Goal: Task Accomplishment & Management: Use online tool/utility

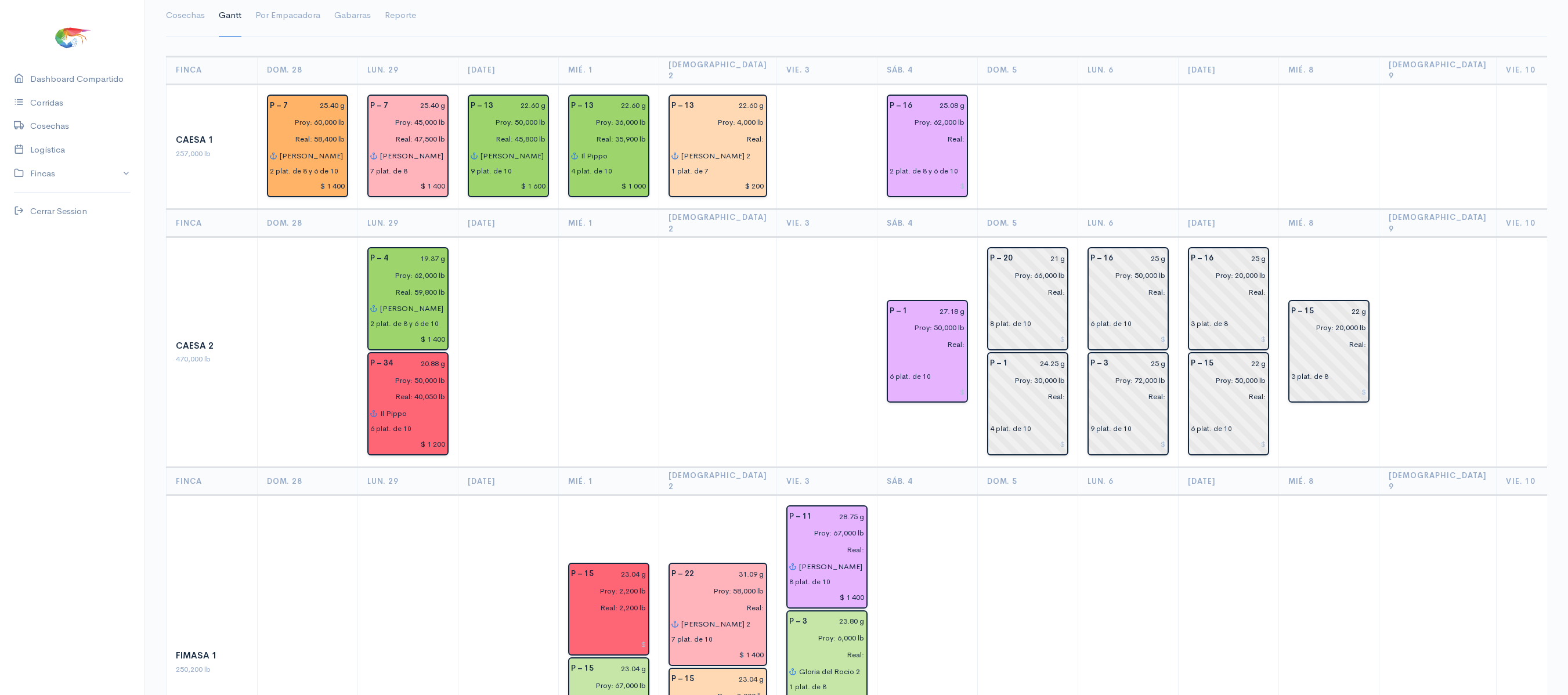
scroll to position [89, 0]
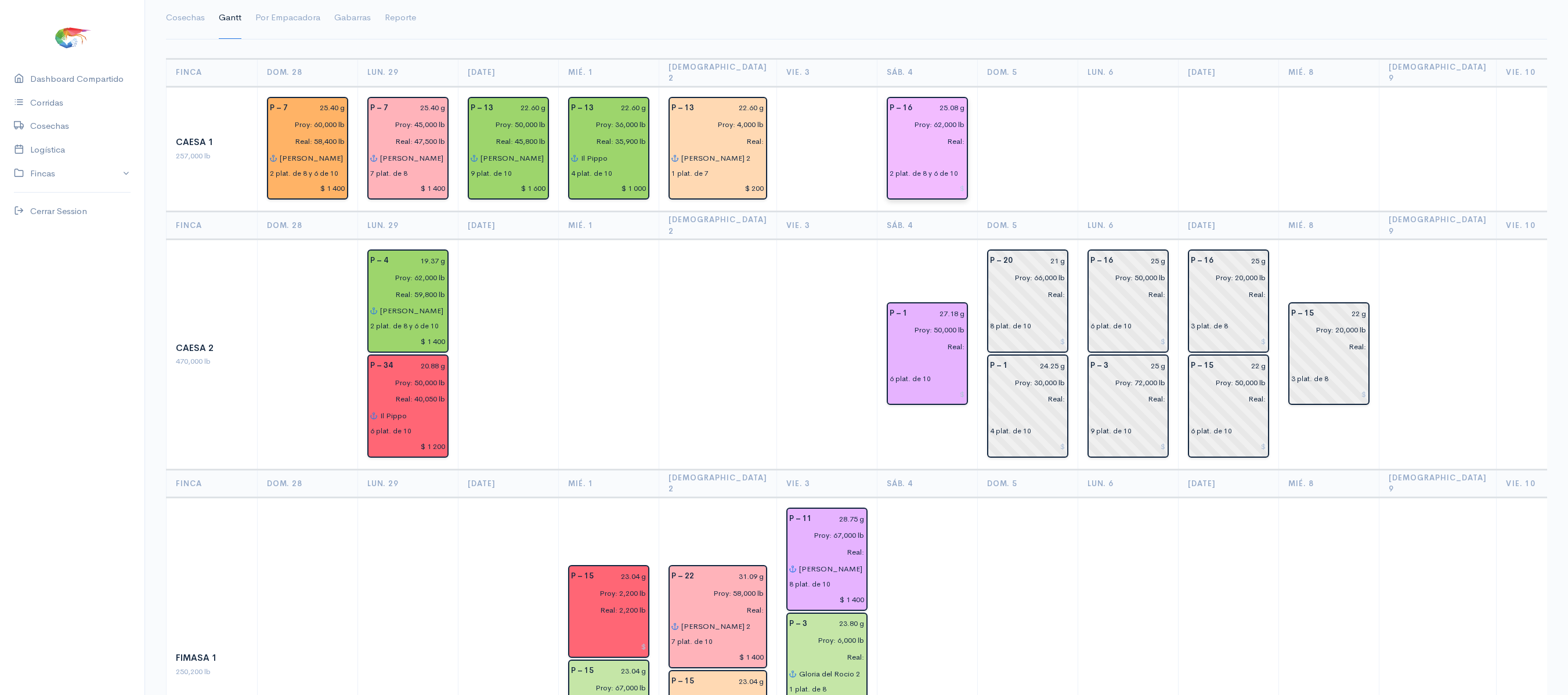
click at [890, 150] on input "text" at bounding box center [928, 158] width 75 height 17
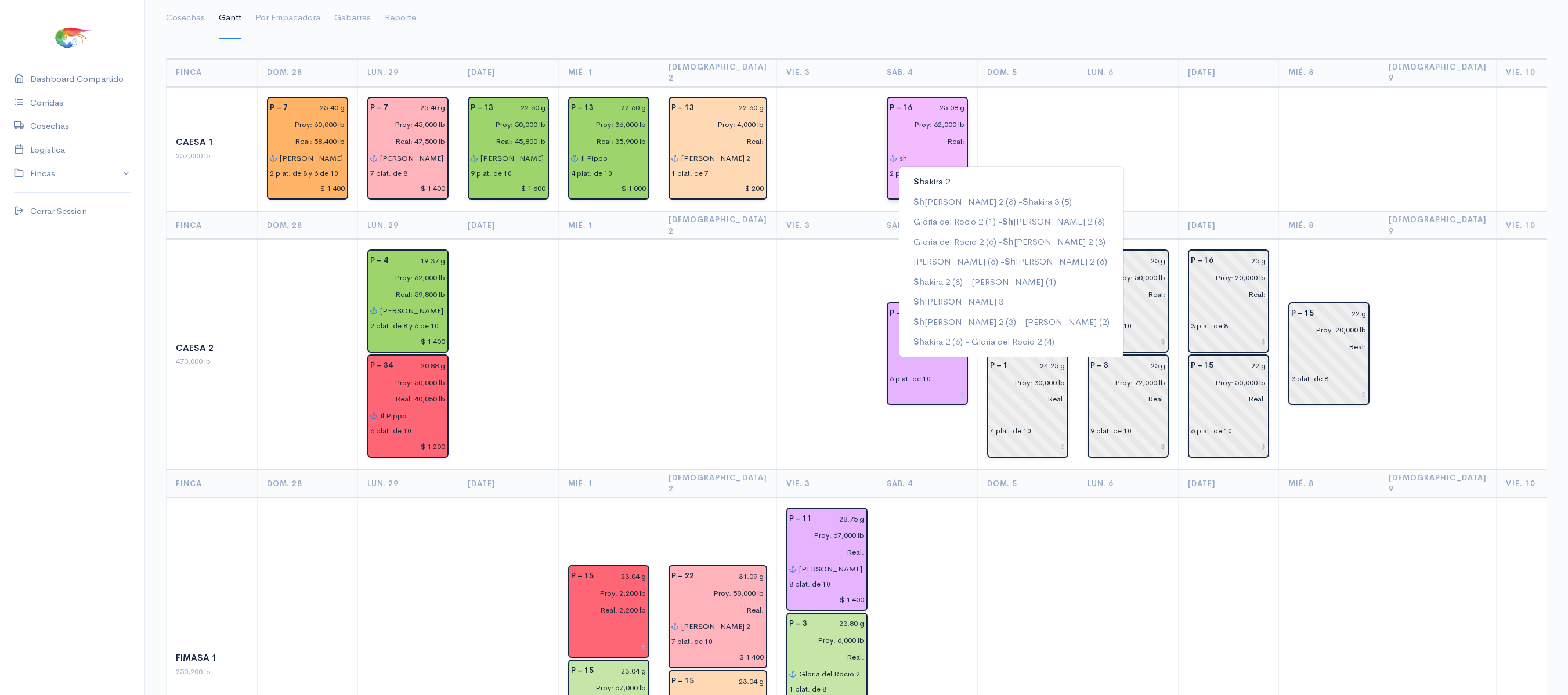
click at [914, 176] on ngb-highlight "[PERSON_NAME] 2" at bounding box center [932, 181] width 37 height 11
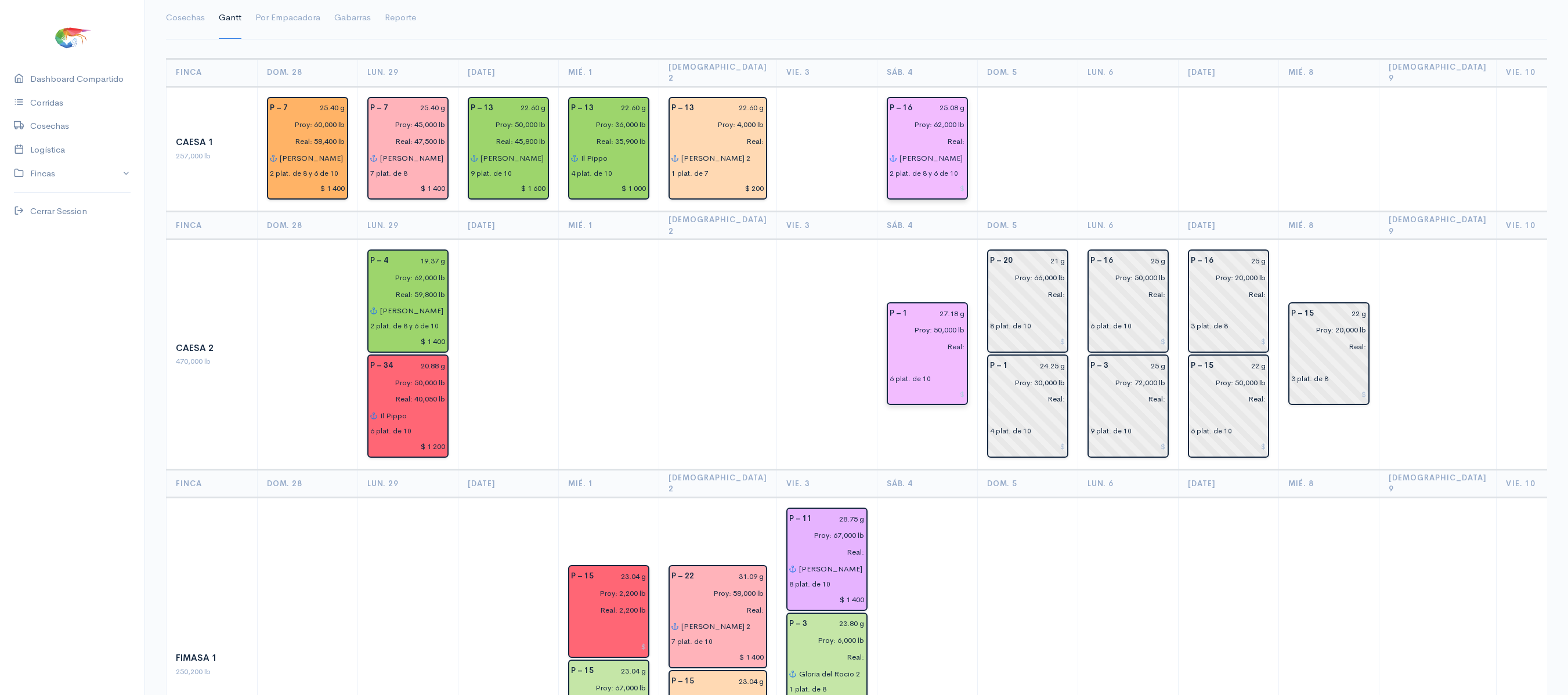
type input "[PERSON_NAME] 2"
click at [896, 355] on input "text" at bounding box center [928, 363] width 75 height 17
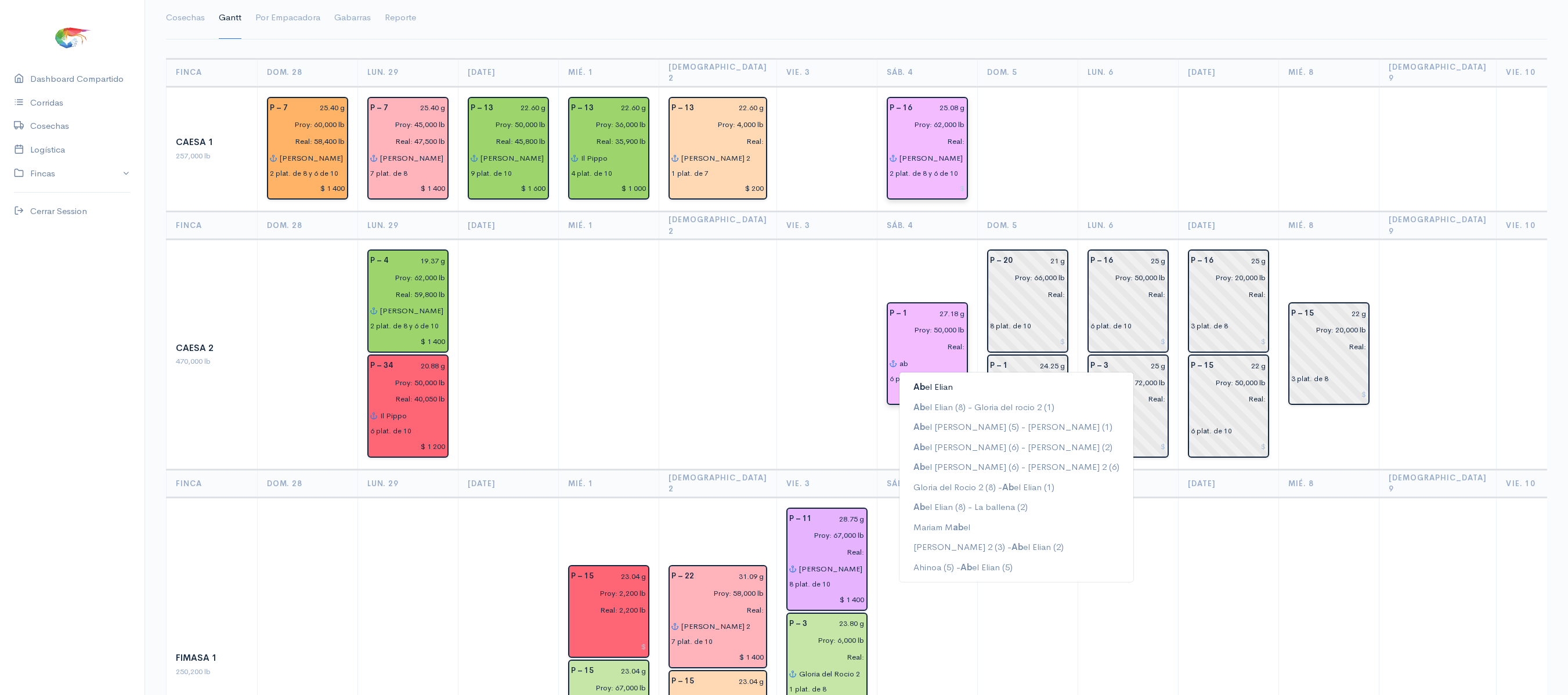
click at [932, 381] on ngb-highlight "Ab el Elian" at bounding box center [933, 386] width 40 height 11
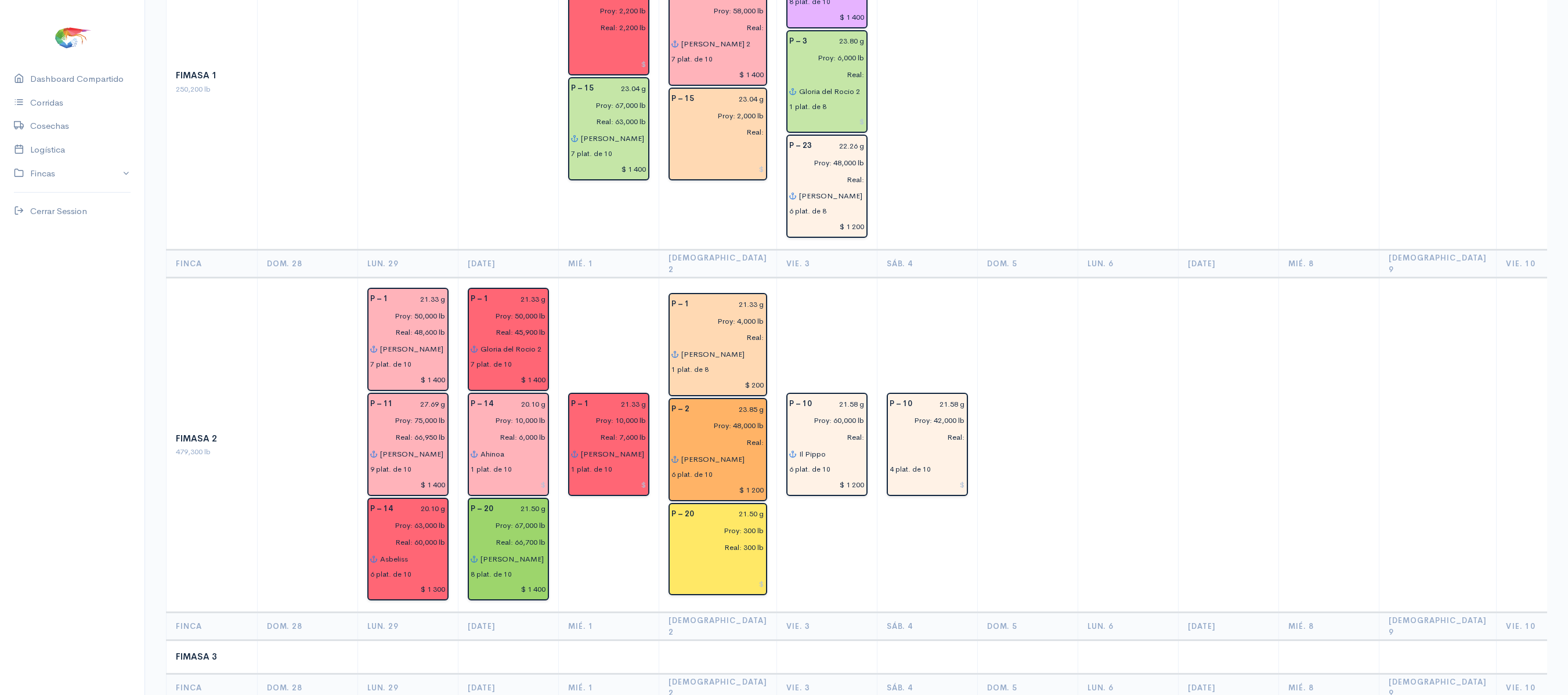
scroll to position [921, 0]
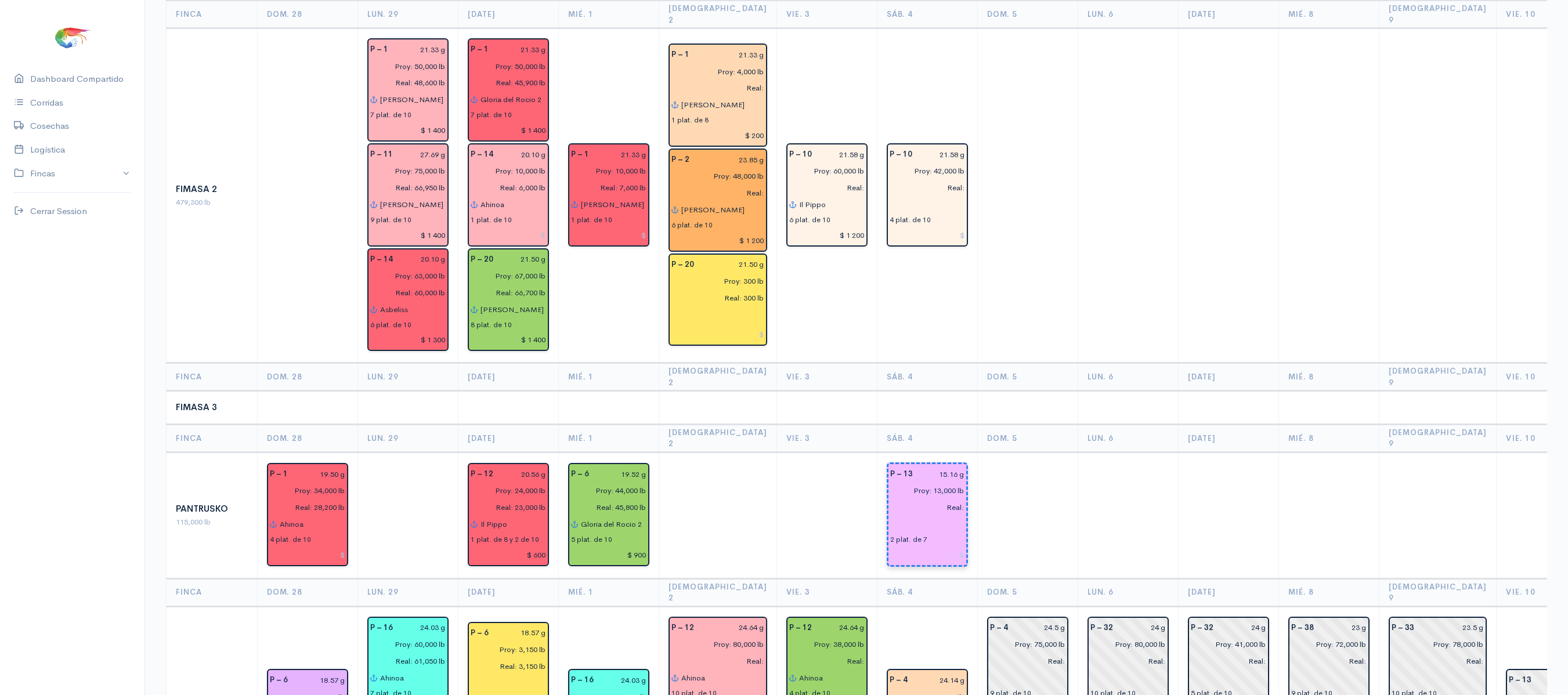
type input "[PERSON_NAME]"
click at [902, 516] on input "text" at bounding box center [927, 525] width 74 height 17
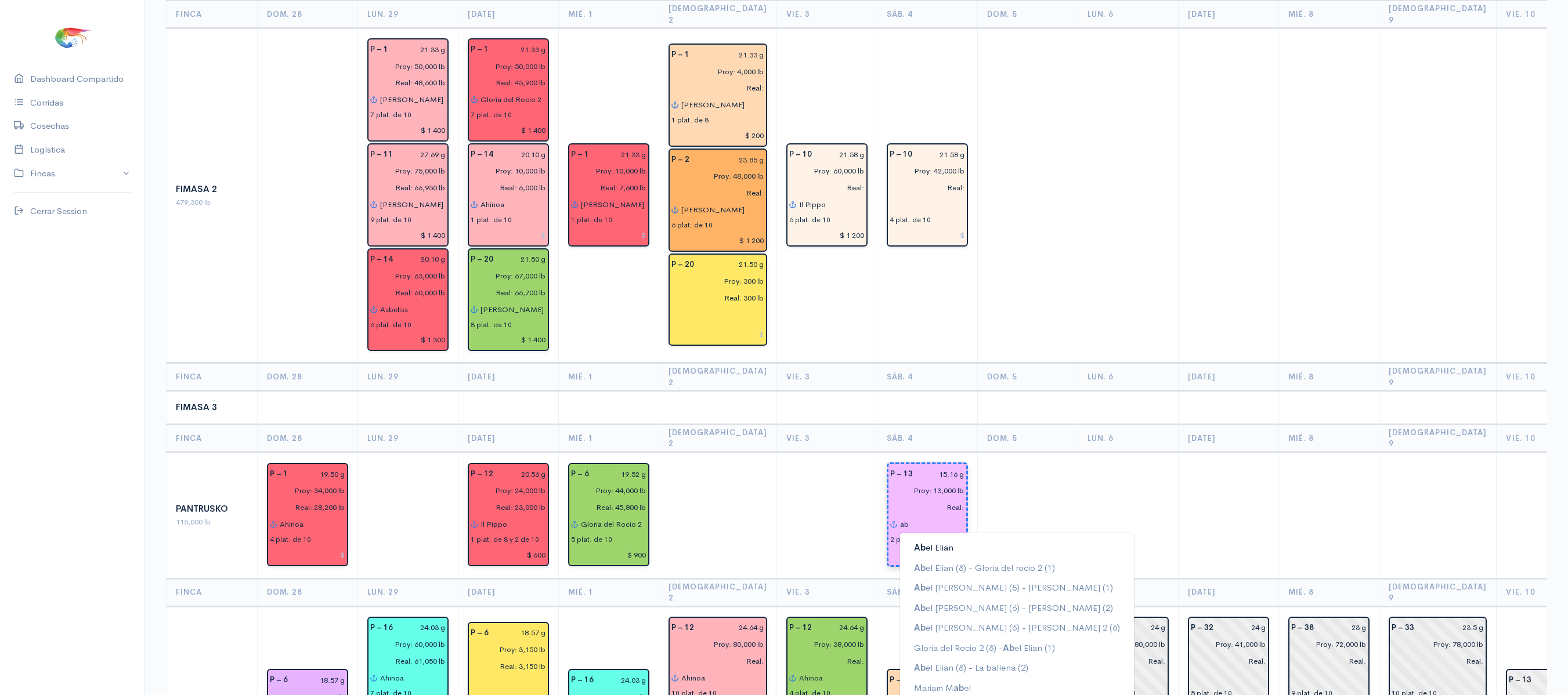
click at [919, 538] on button "Ab el Elian" at bounding box center [1017, 548] width 234 height 20
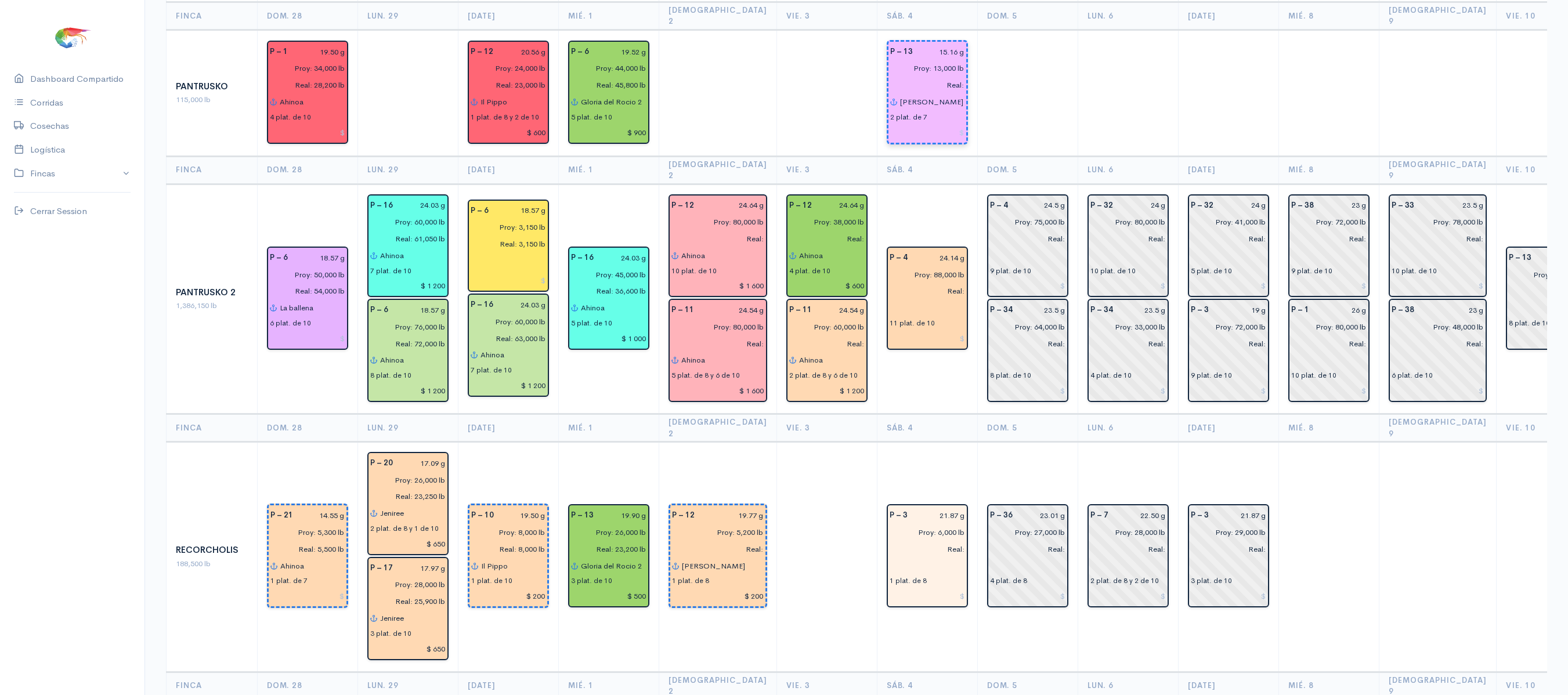
scroll to position [1343, 0]
type input "[PERSON_NAME]"
click at [895, 301] on input "text" at bounding box center [928, 309] width 75 height 17
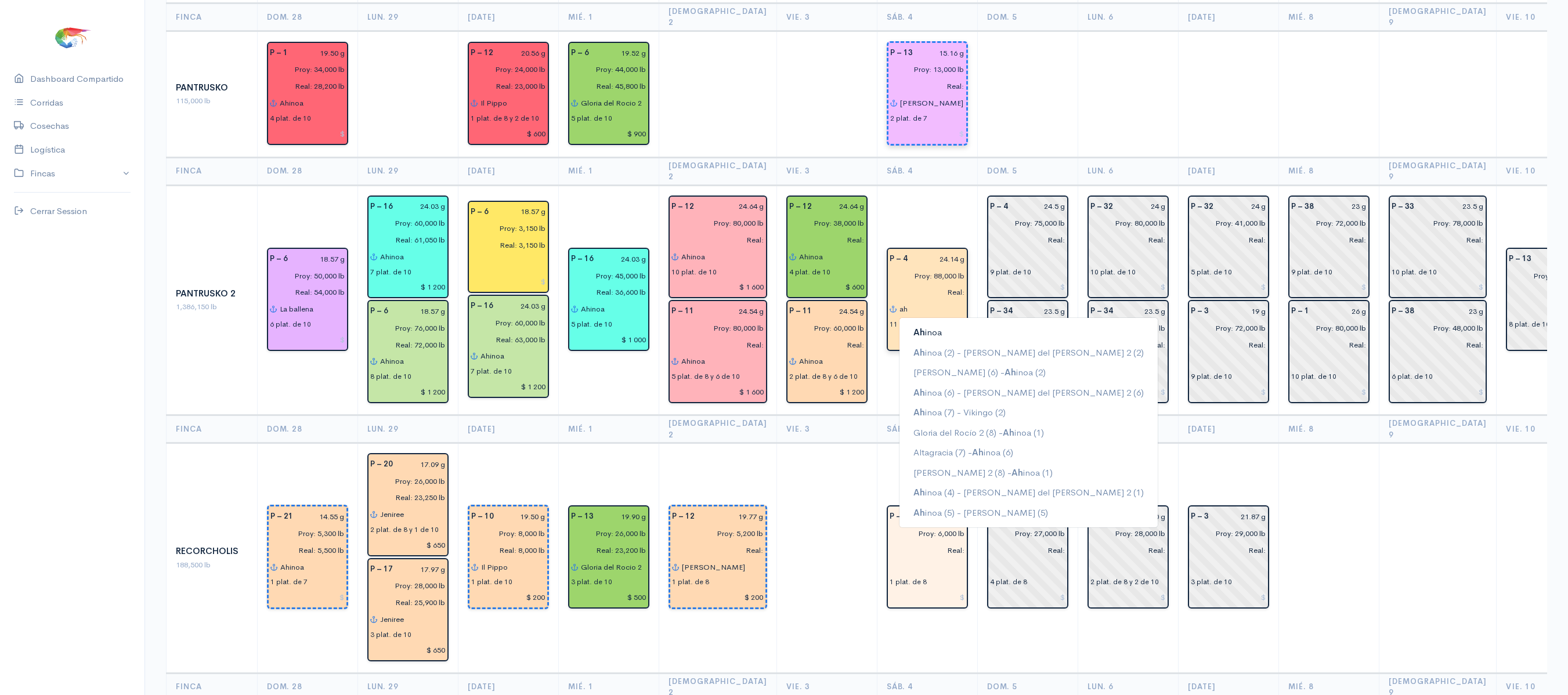
click at [900, 323] on button "[PERSON_NAME]" at bounding box center [1029, 332] width 258 height 20
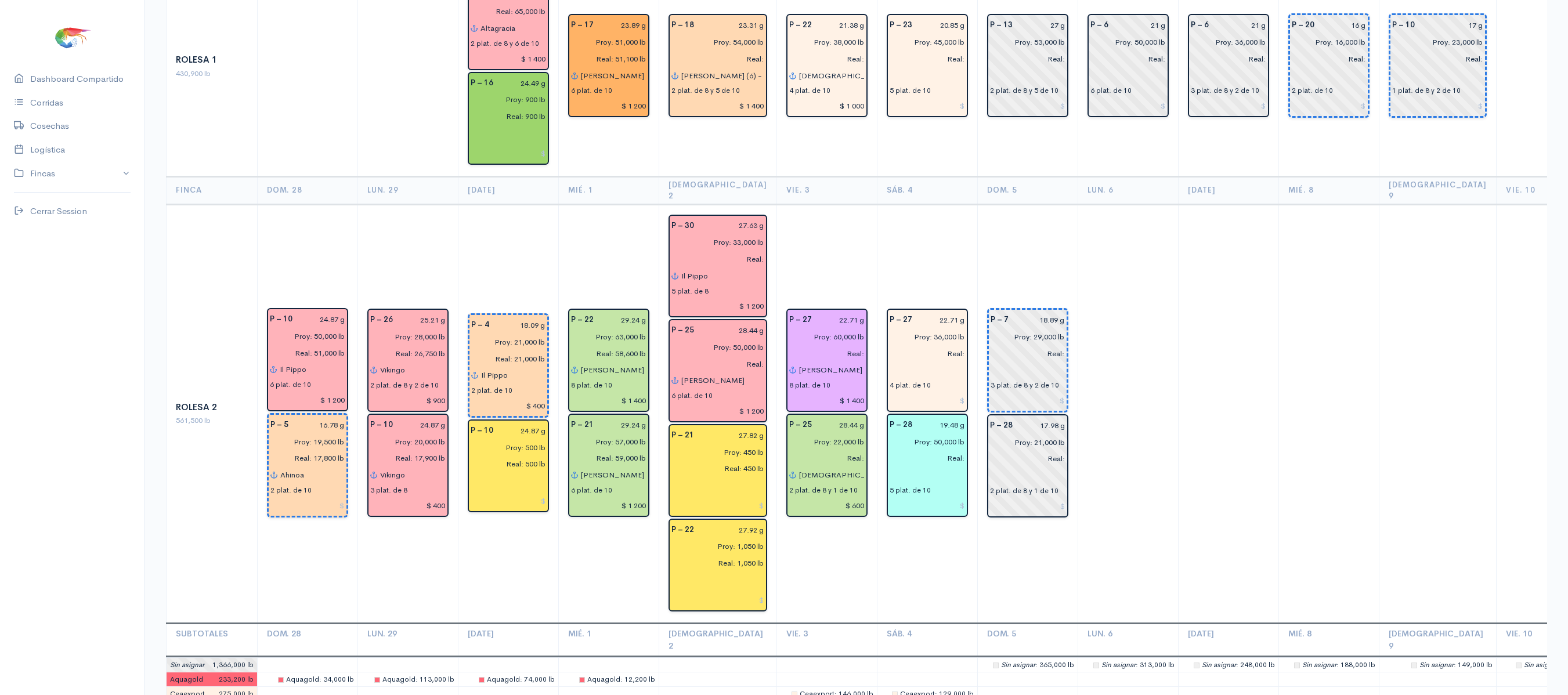
scroll to position [2066, 0]
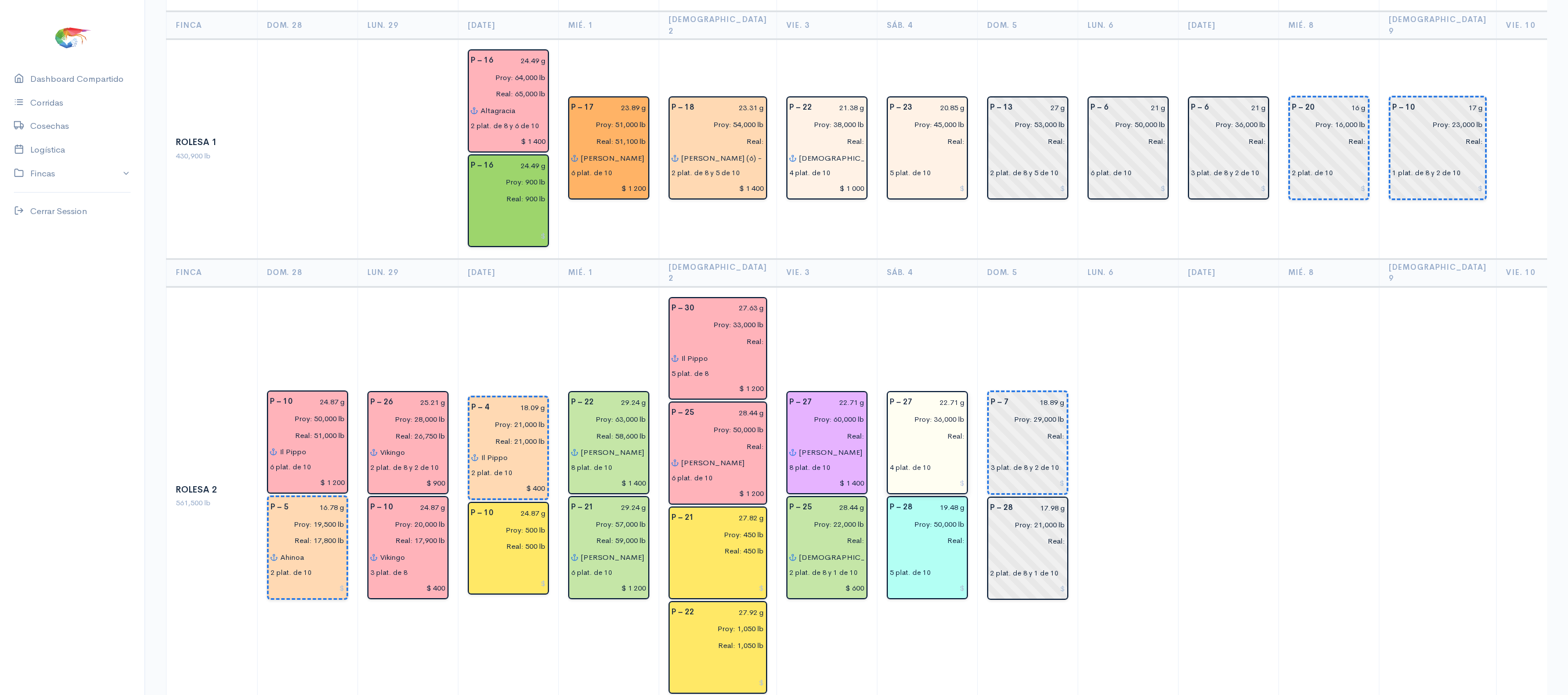
type input "Ahinoa"
click at [924, 411] on input "Proy: 36,000 lb" at bounding box center [923, 419] width 82 height 17
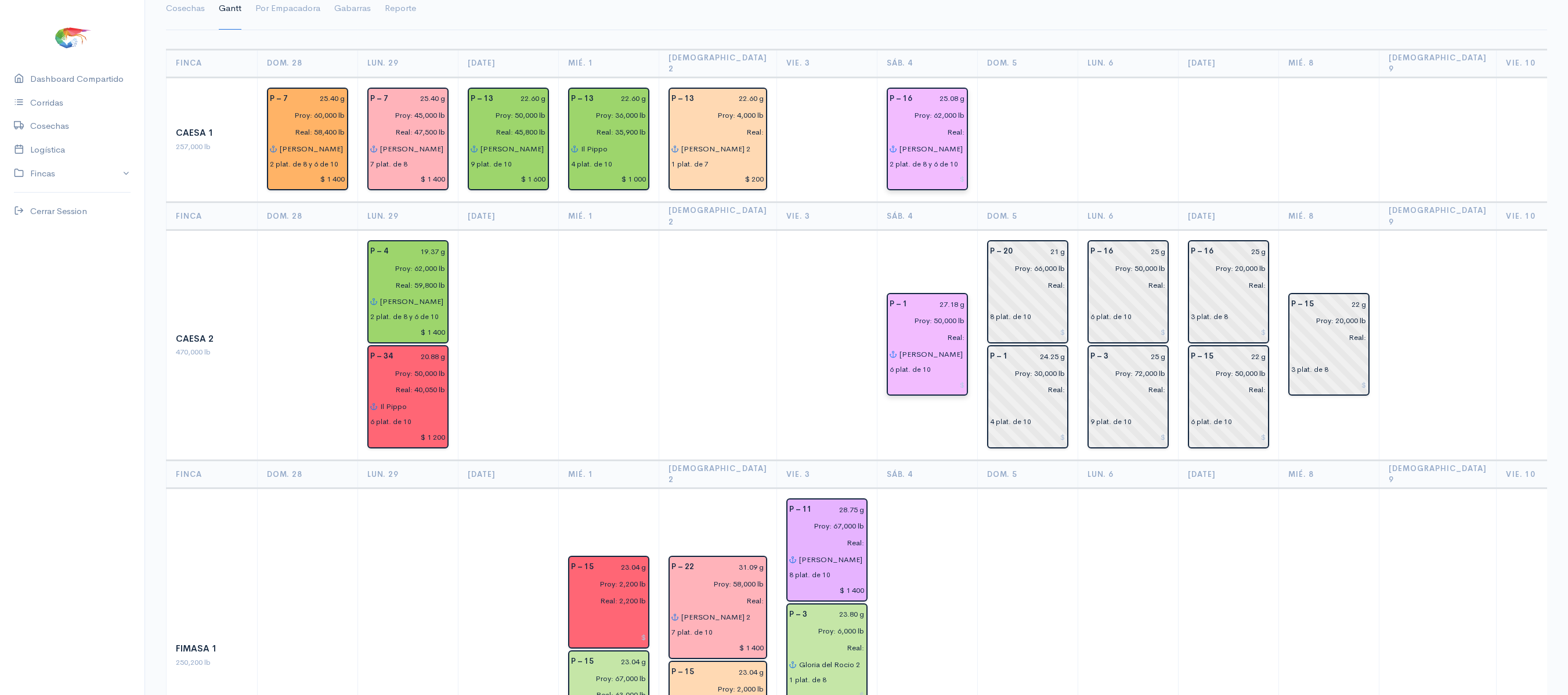
scroll to position [97, 0]
type input "Proy: 36,500 lb"
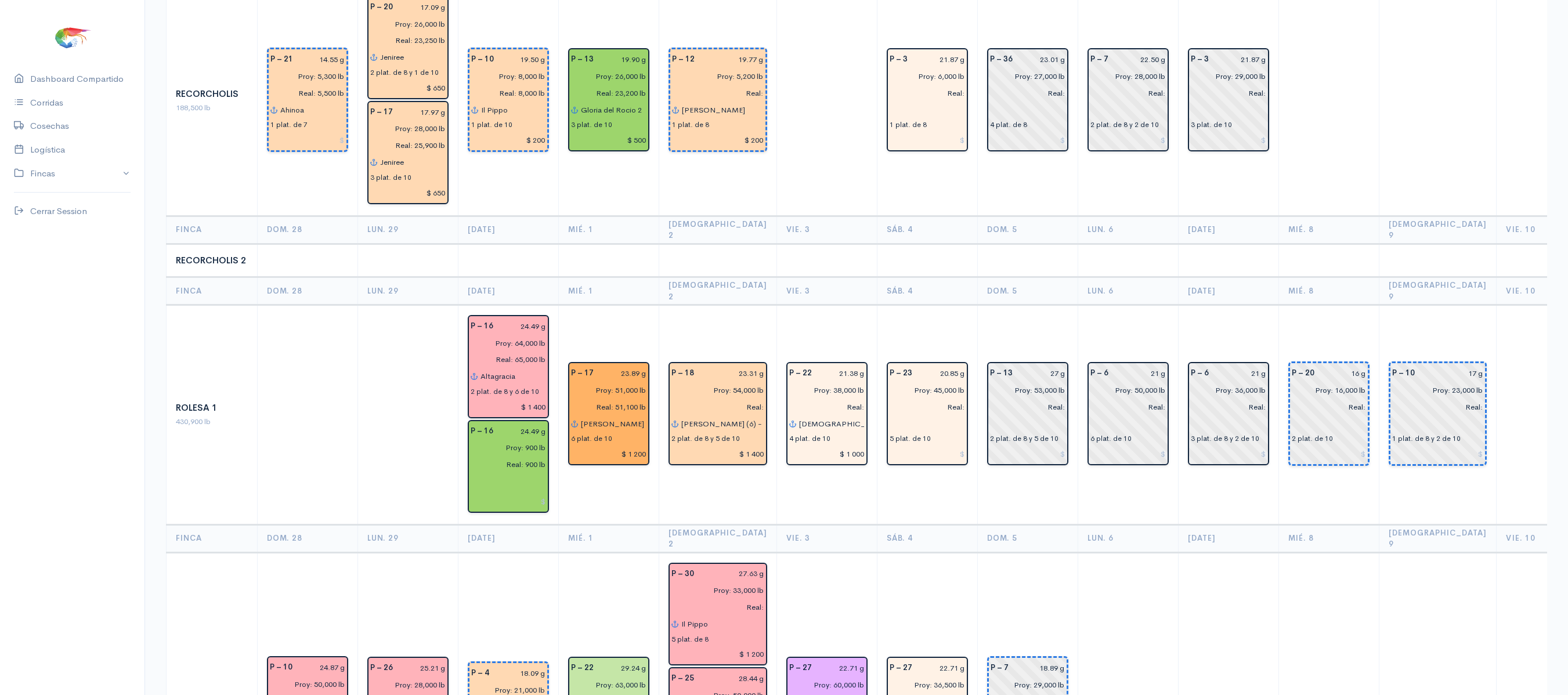
scroll to position [1798, 0]
click at [927, 383] on input "Proy: 45,000 lb" at bounding box center [923, 391] width 82 height 17
type input "Proy: 45,500 lb"
click at [1004, 245] on td at bounding box center [1027, 261] width 100 height 33
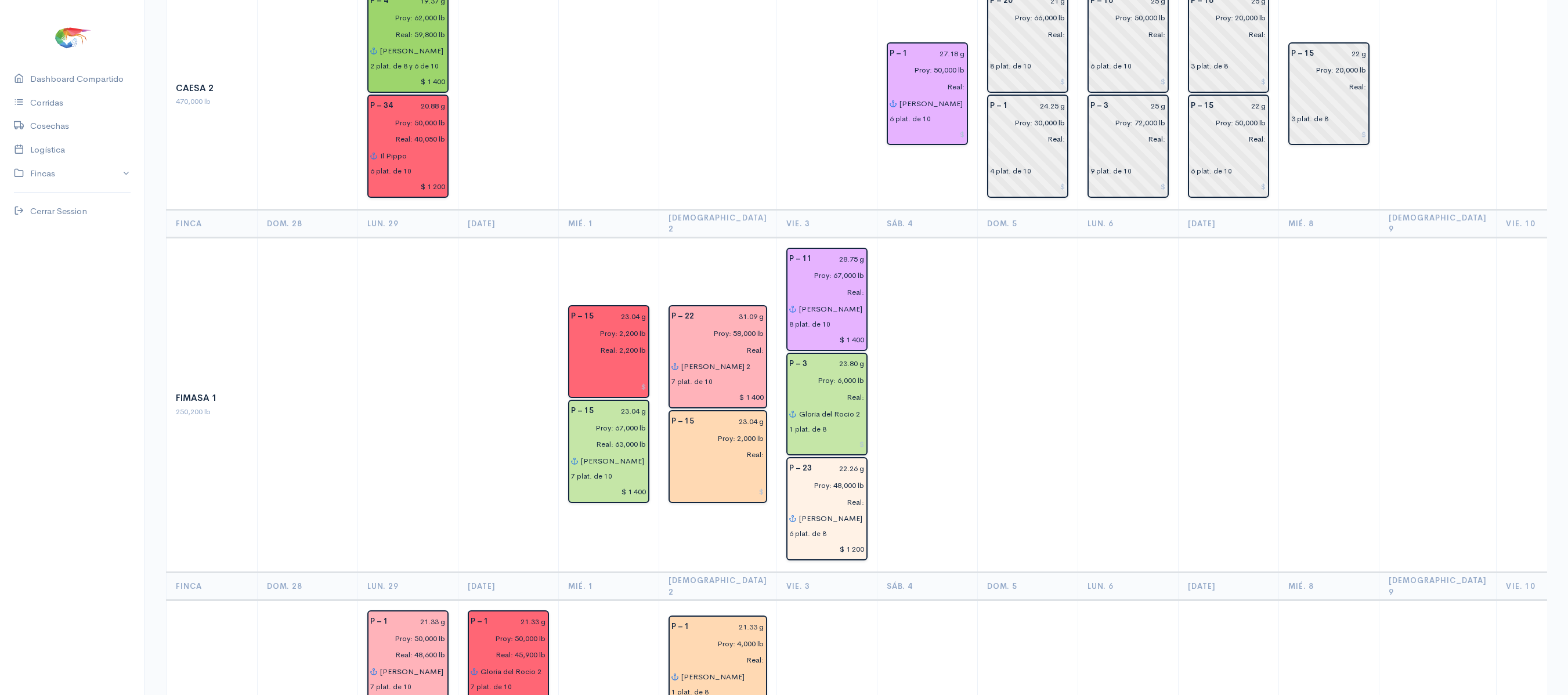
scroll to position [0, 0]
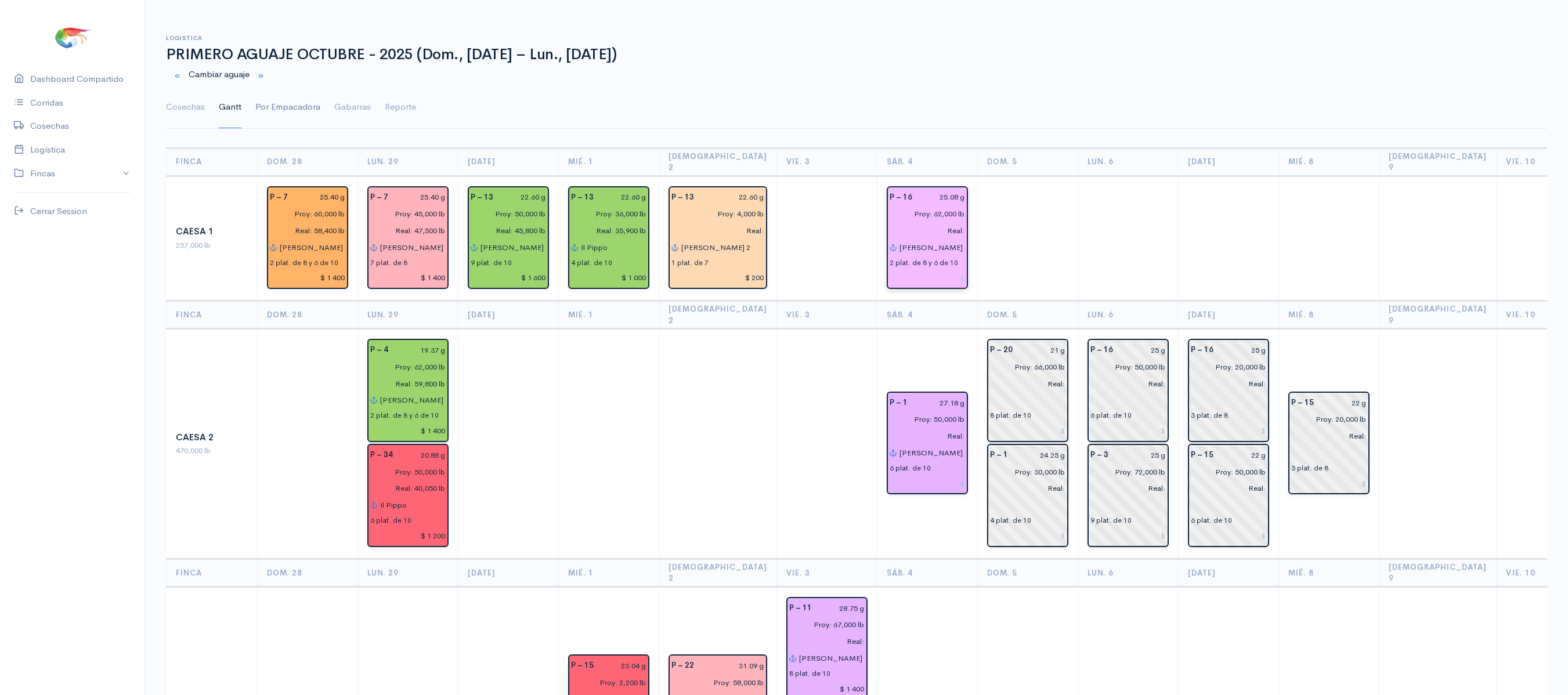
drag, startPoint x: 281, startPoint y: 102, endPoint x: 261, endPoint y: 106, distance: 20.4
click at [261, 106] on link "Por Empacadora" at bounding box center [287, 107] width 65 height 42
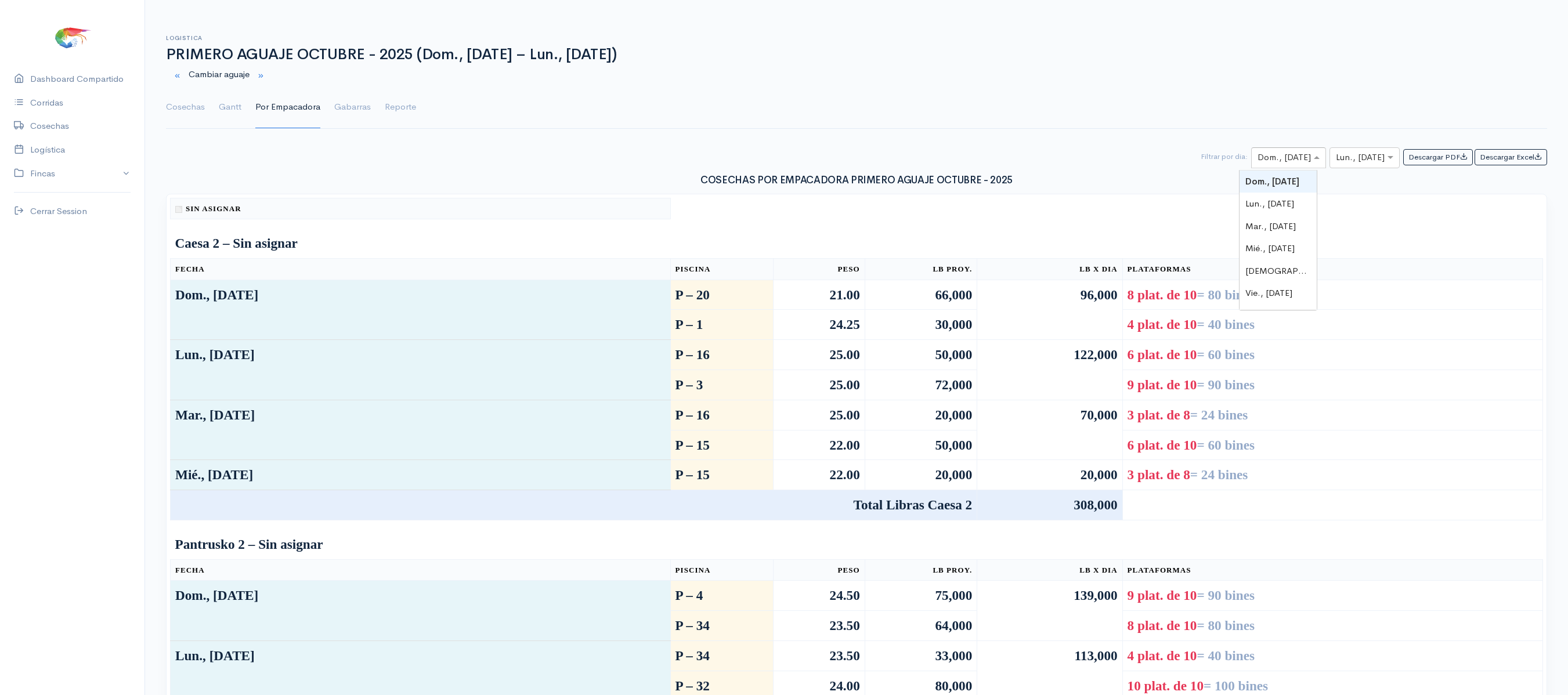
click at [1278, 162] on input "text" at bounding box center [1278, 158] width 41 height 15
type input "4"
click at [1267, 181] on span "Sáb., [DATE]" at bounding box center [1270, 181] width 51 height 11
click at [1350, 155] on input "text" at bounding box center [1354, 158] width 37 height 15
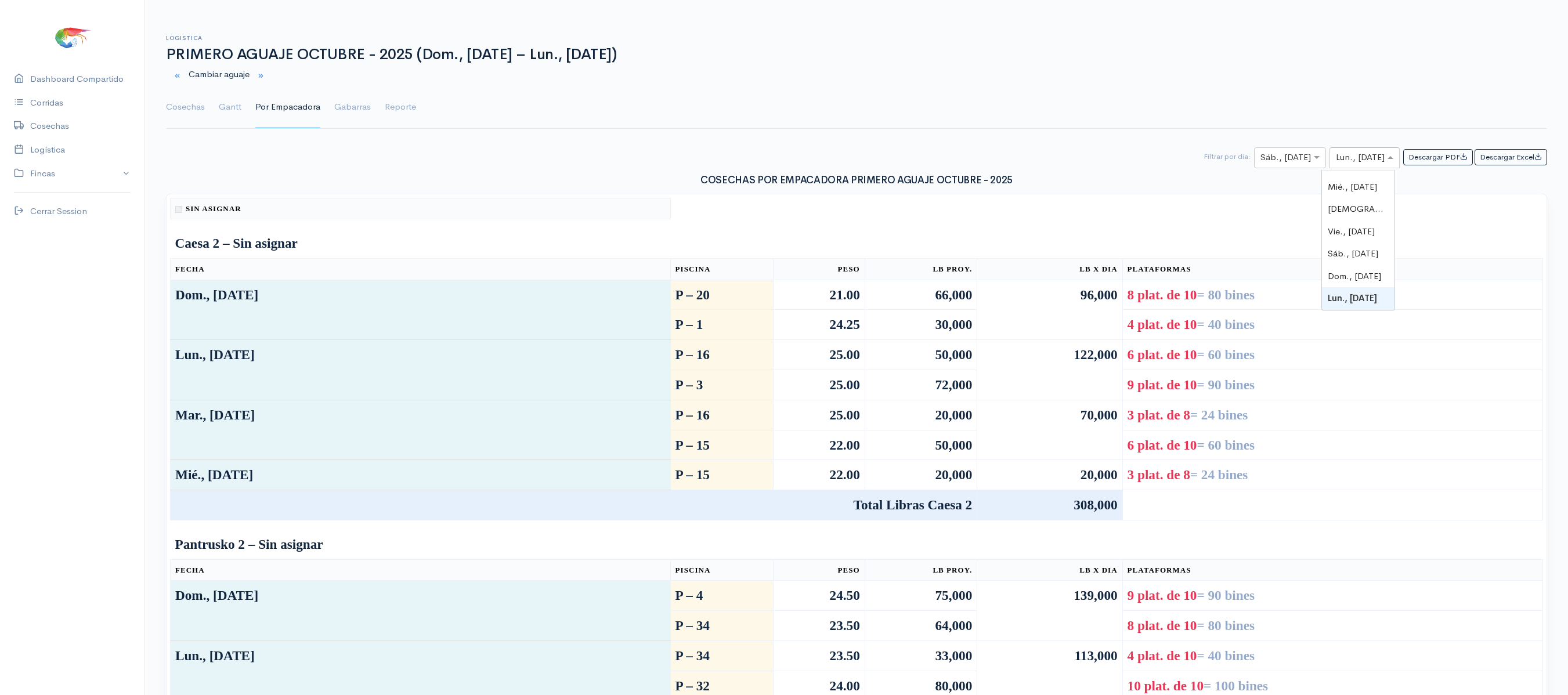
type input "4"
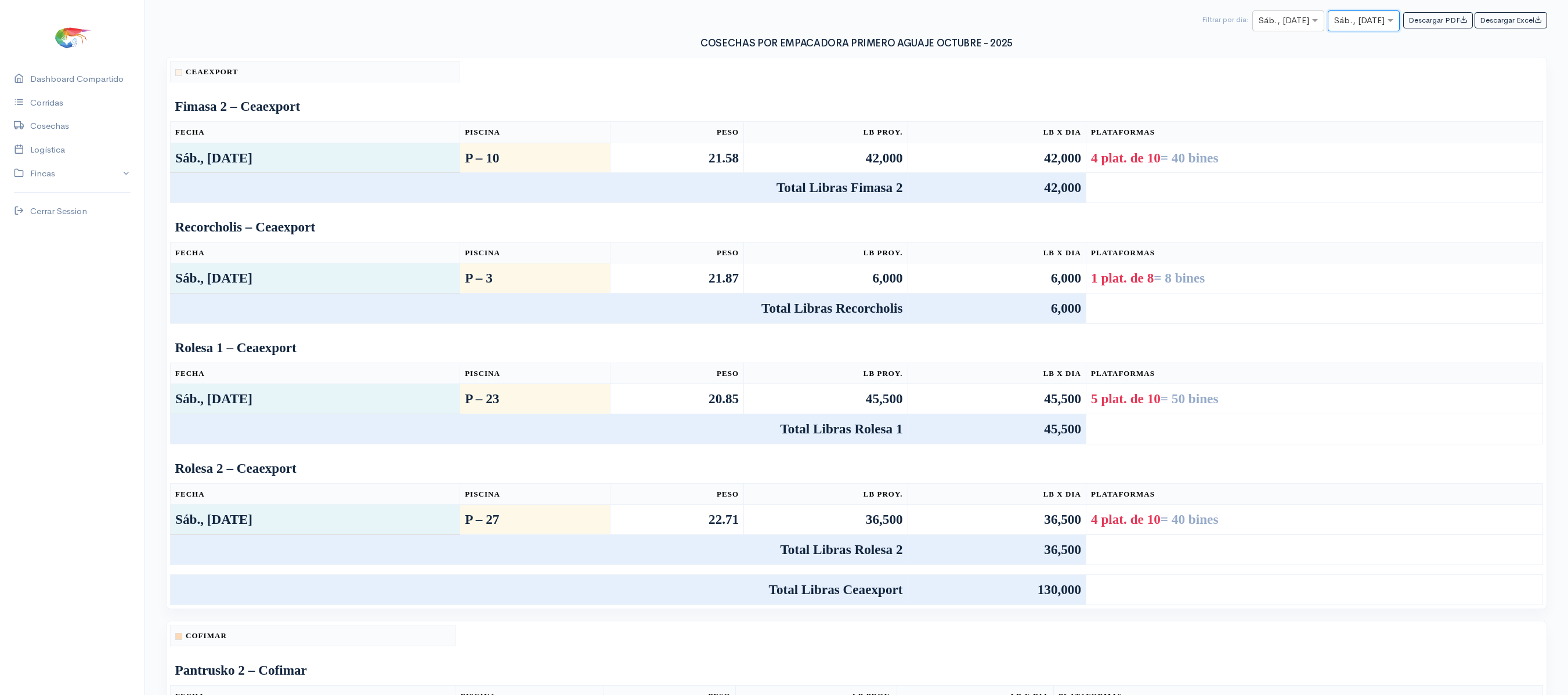
scroll to position [0, 0]
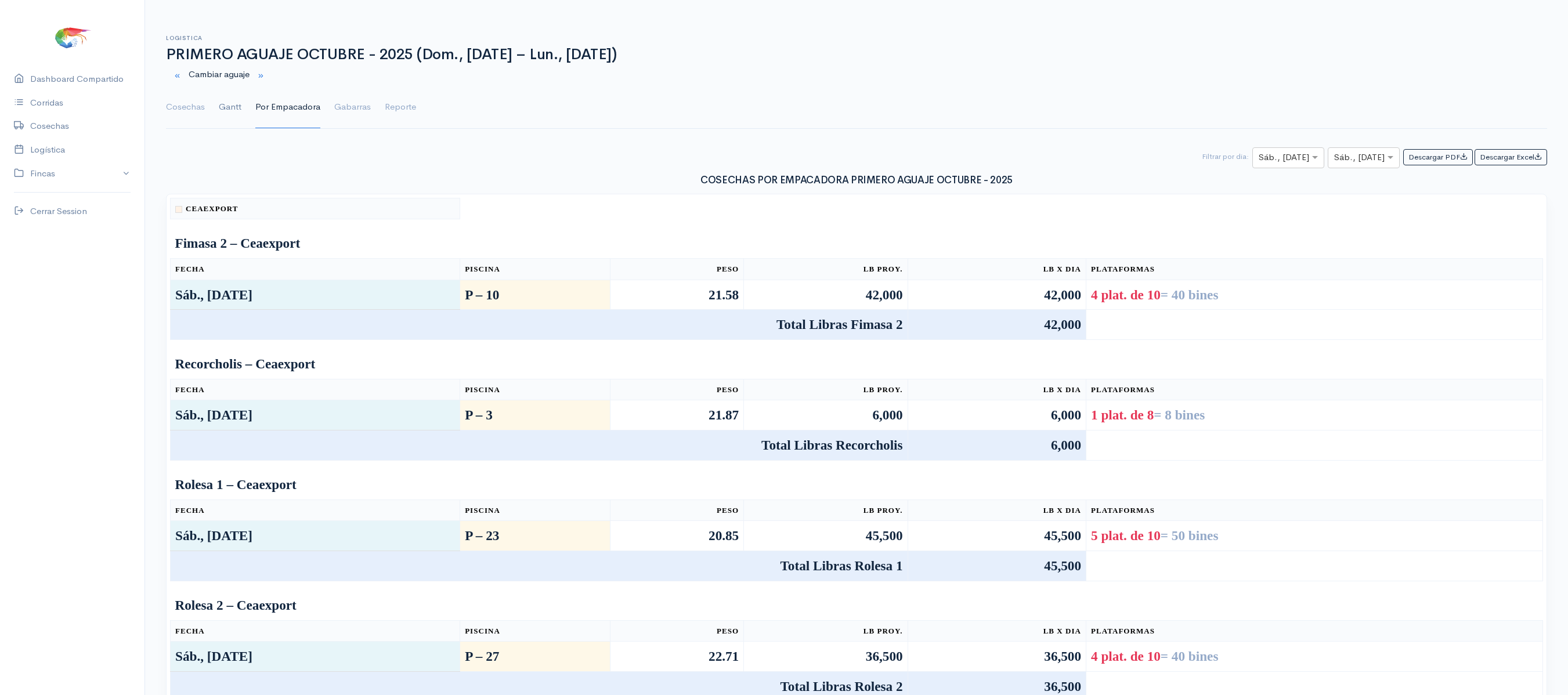
click at [219, 108] on link "Gantt" at bounding box center [229, 107] width 23 height 42
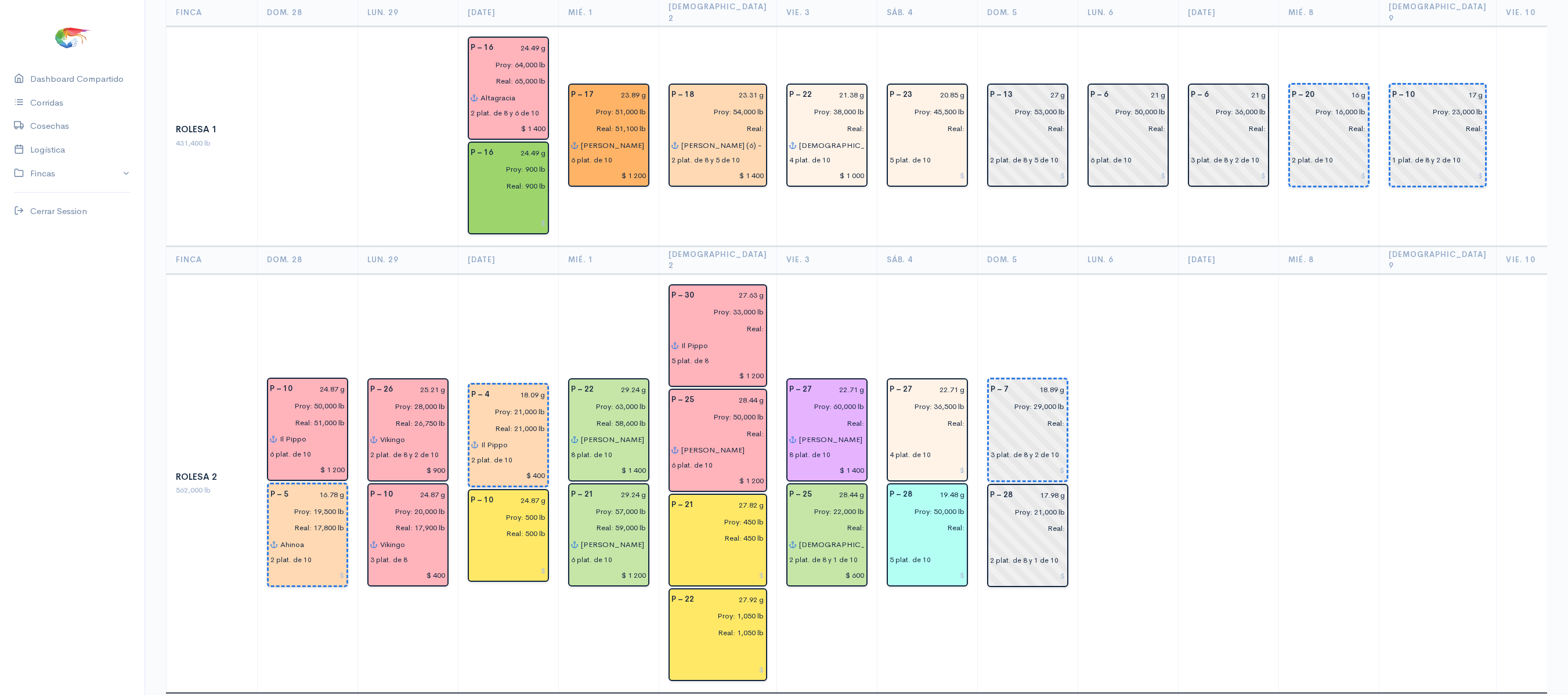
scroll to position [2077, 0]
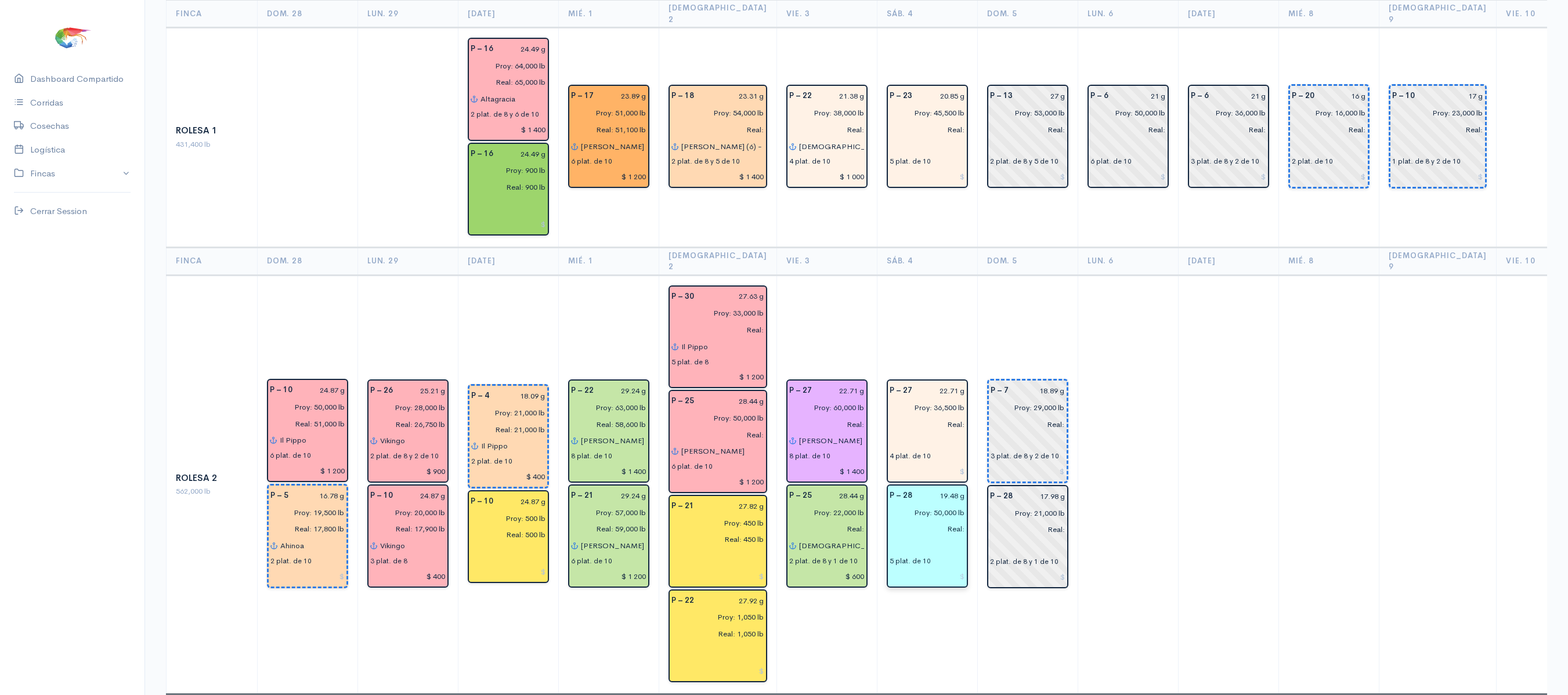
click at [890, 537] on input "text" at bounding box center [928, 546] width 75 height 17
click at [915, 564] on ngb-highlight "Il Pippo" at bounding box center [928, 569] width 29 height 11
type input "Il Pippo"
click at [1194, 342] on td at bounding box center [1228, 484] width 100 height 419
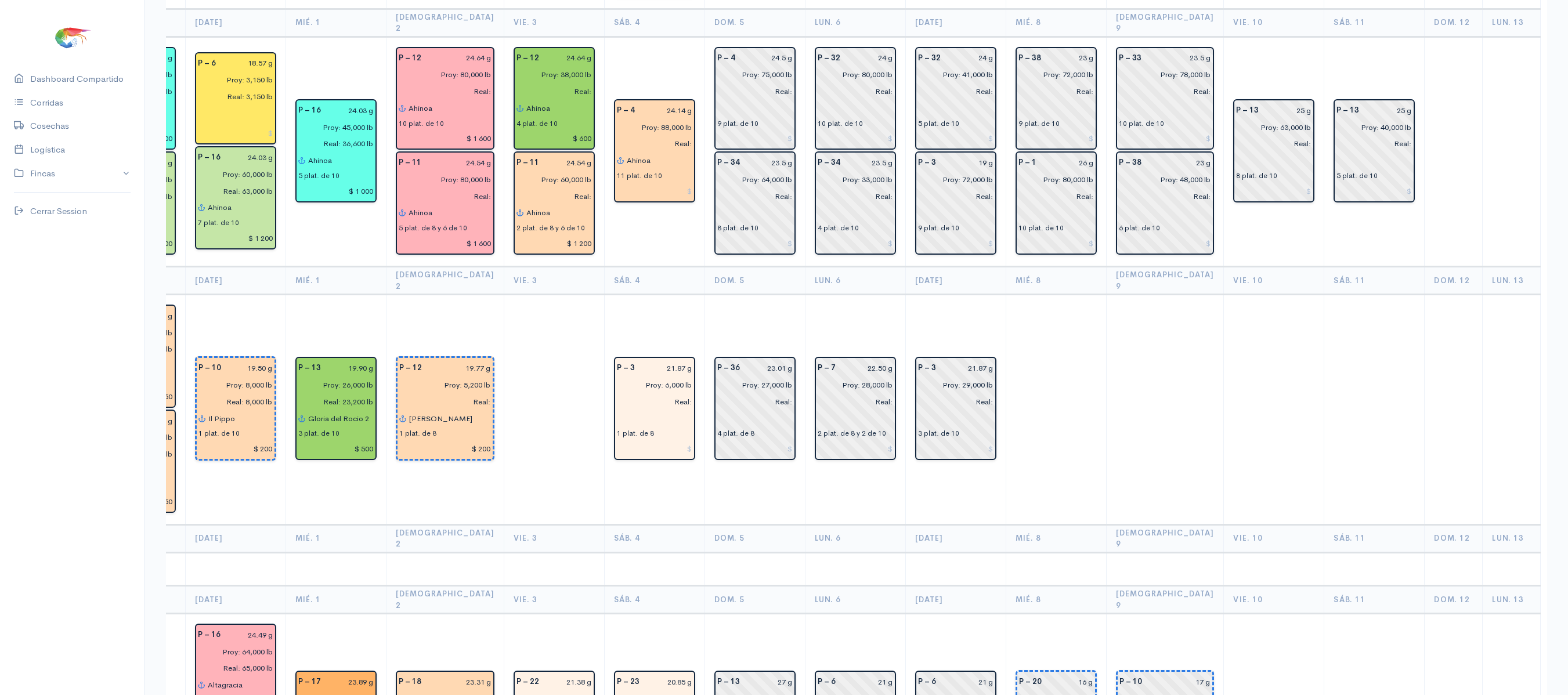
scroll to position [1490, 0]
click at [617, 411] on input "text" at bounding box center [654, 420] width 75 height 17
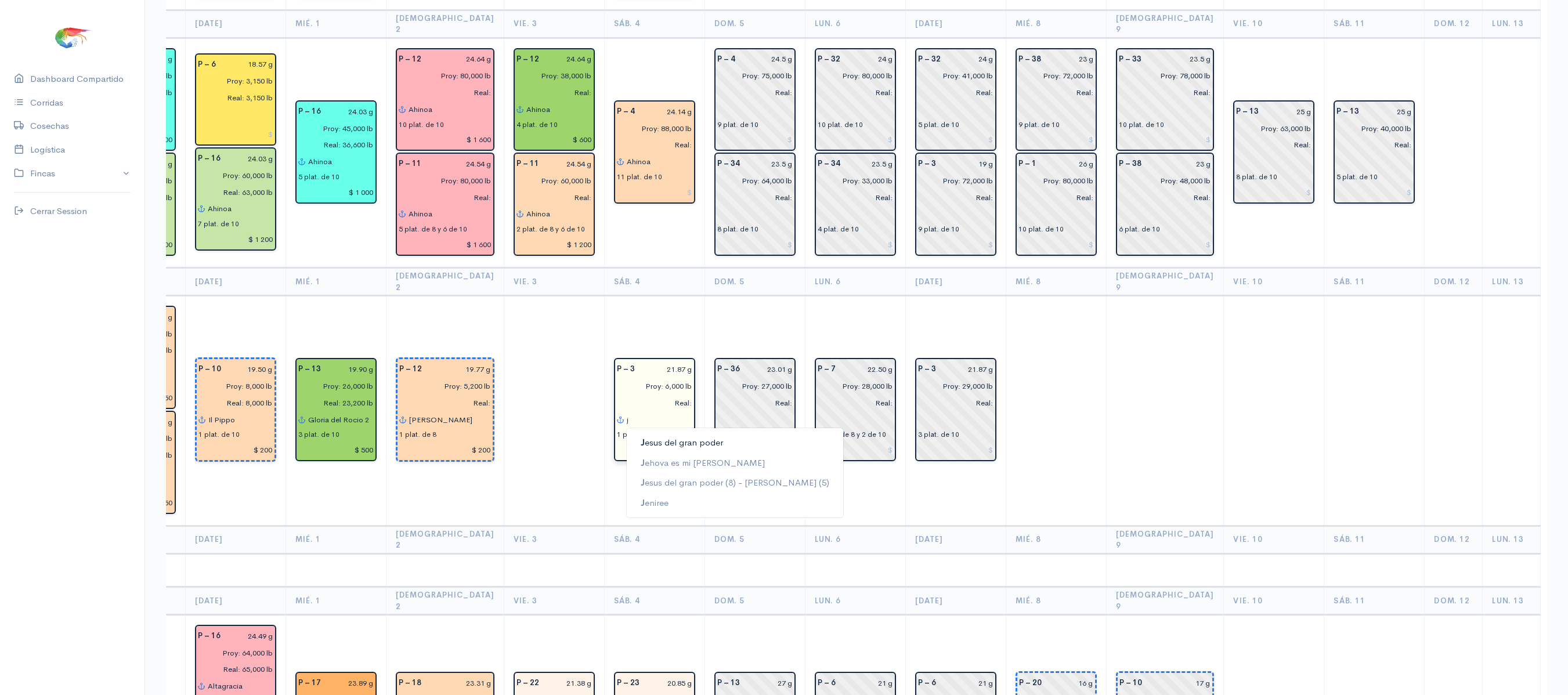
click at [653, 437] on ngb-highlight "J esus del gran poder" at bounding box center [682, 442] width 82 height 11
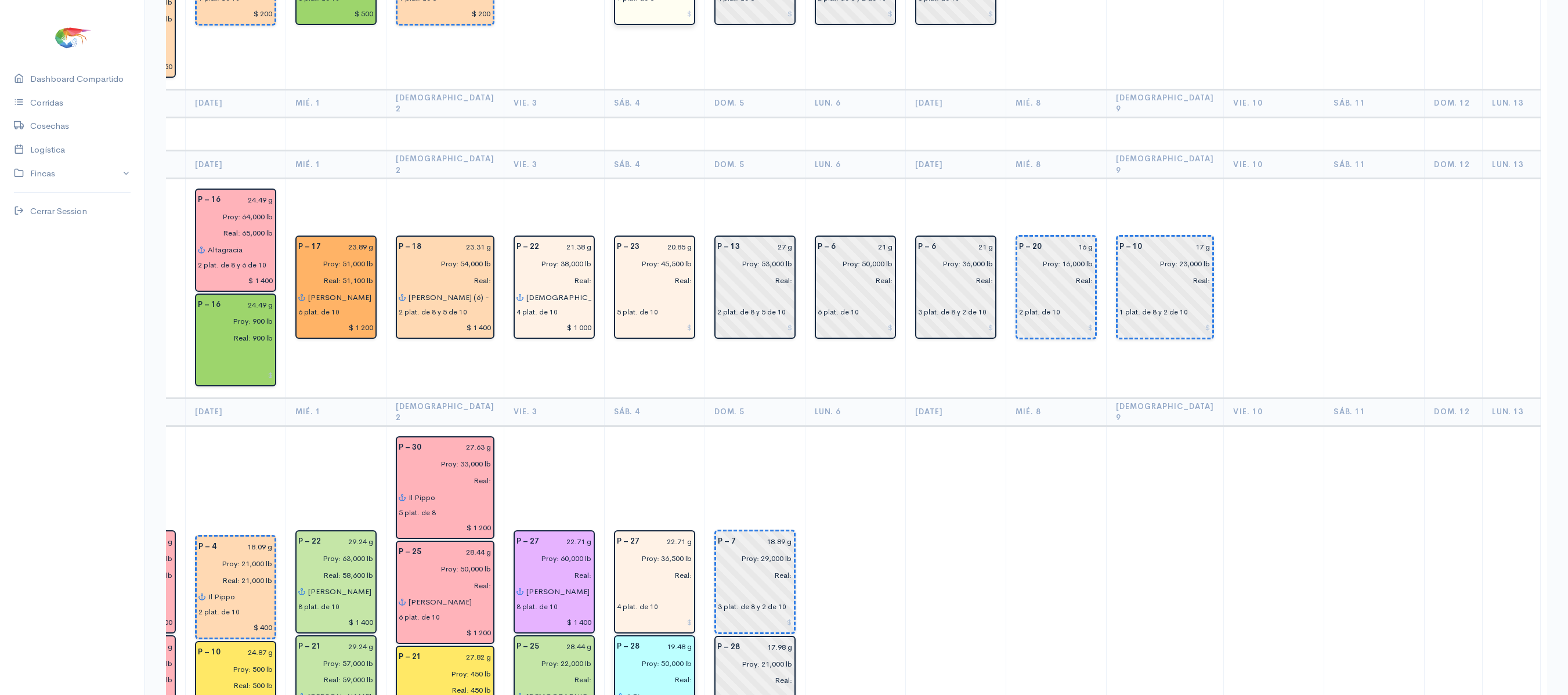
scroll to position [1927, 0]
type input "[DEMOGRAPHIC_DATA] del gran poder"
click at [629, 582] on input "text" at bounding box center [654, 591] width 75 height 17
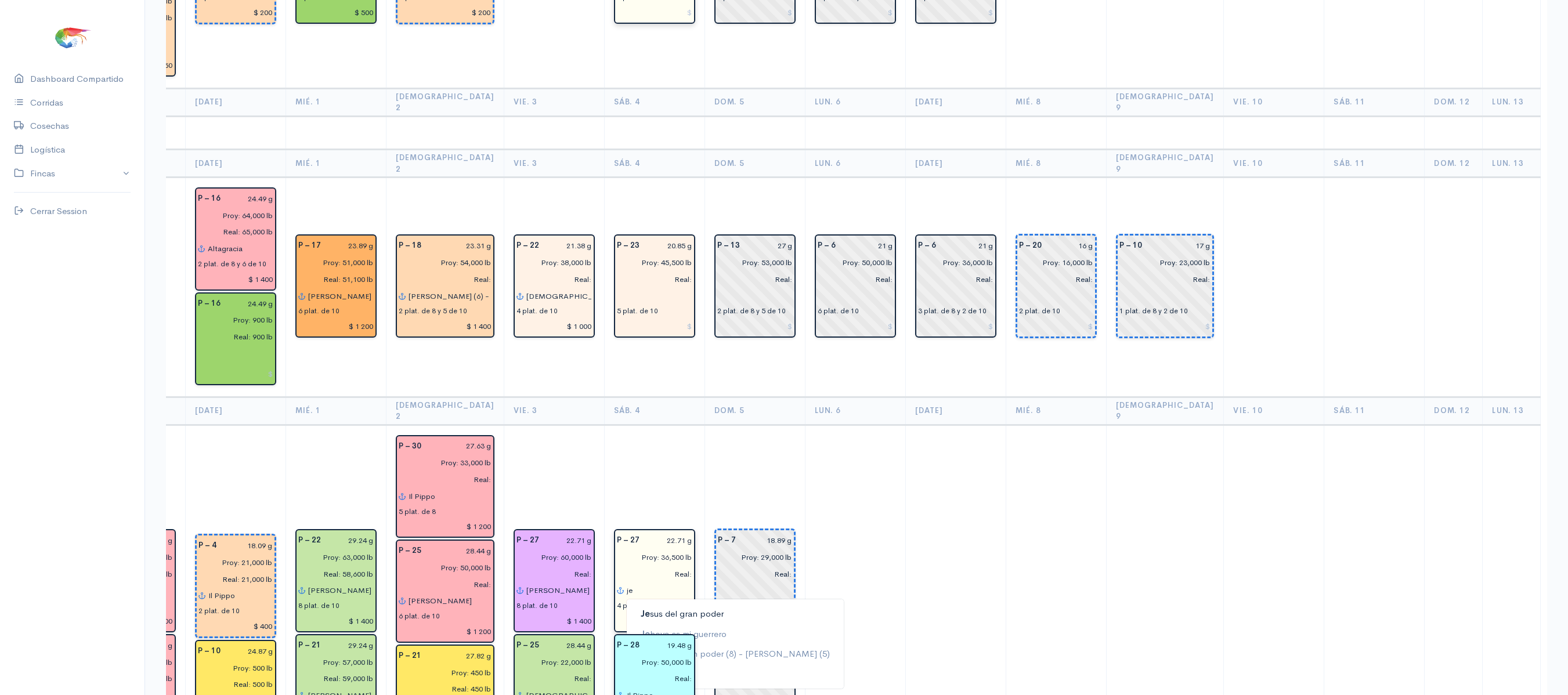
click at [650, 599] on ngb-typeahead-window "Je sus del gran poder Je hova es mi [PERSON_NAME] sus del gran poder (8) - [PER…" at bounding box center [735, 644] width 218 height 91
click at [645, 608] on ngb-highlight "Je sus del gran poder" at bounding box center [682, 613] width 83 height 11
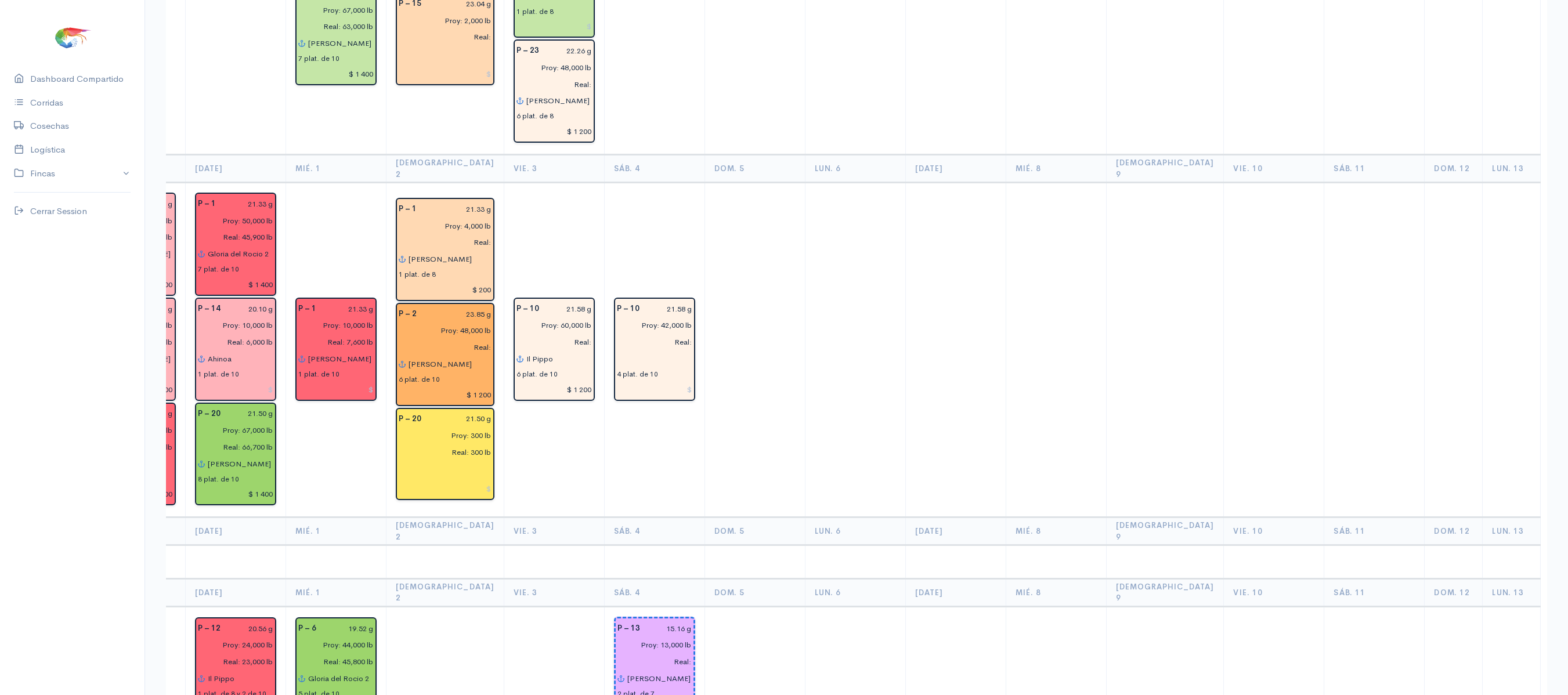
scroll to position [742, 0]
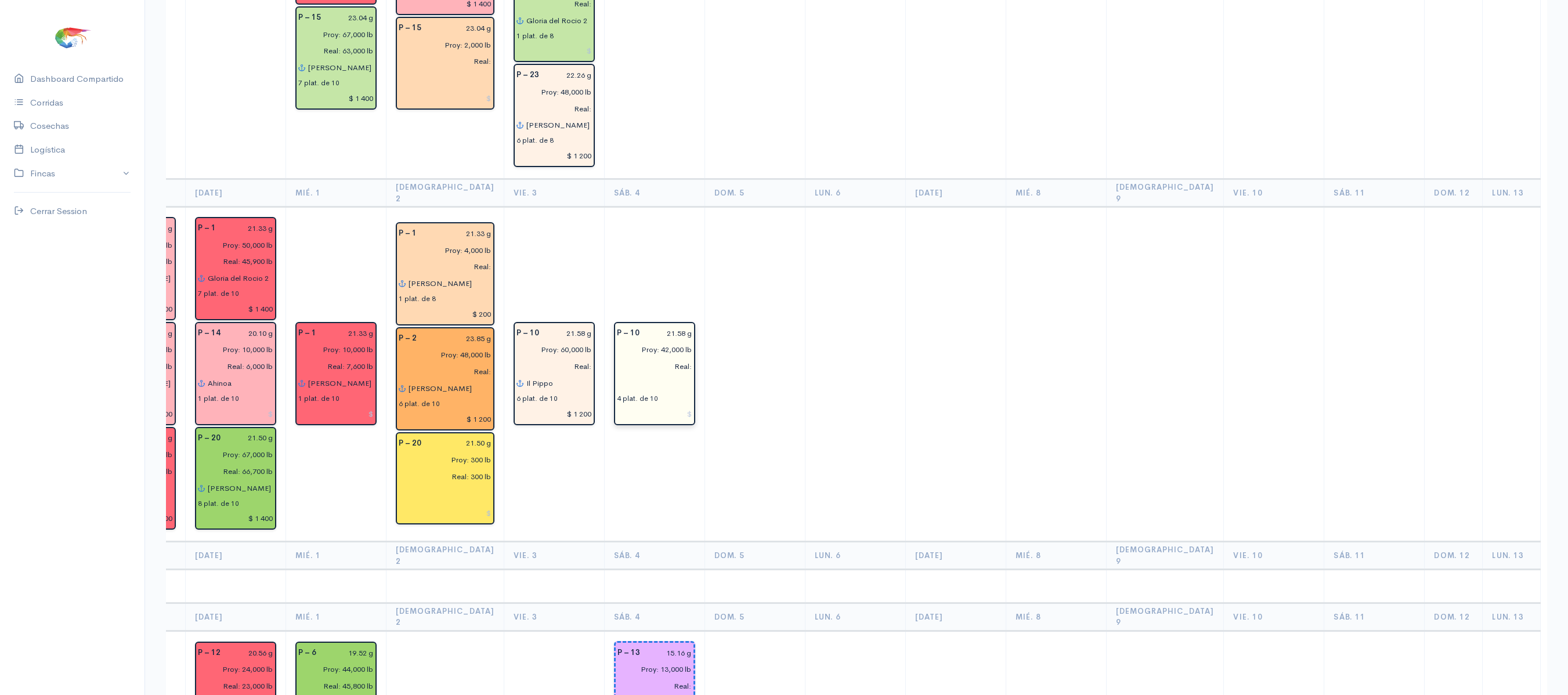
type input "[DEMOGRAPHIC_DATA] del gran poder"
click at [617, 375] on input "text" at bounding box center [654, 383] width 75 height 17
click at [641, 401] on ngb-highlight "Je sus del gran poder" at bounding box center [682, 407] width 83 height 11
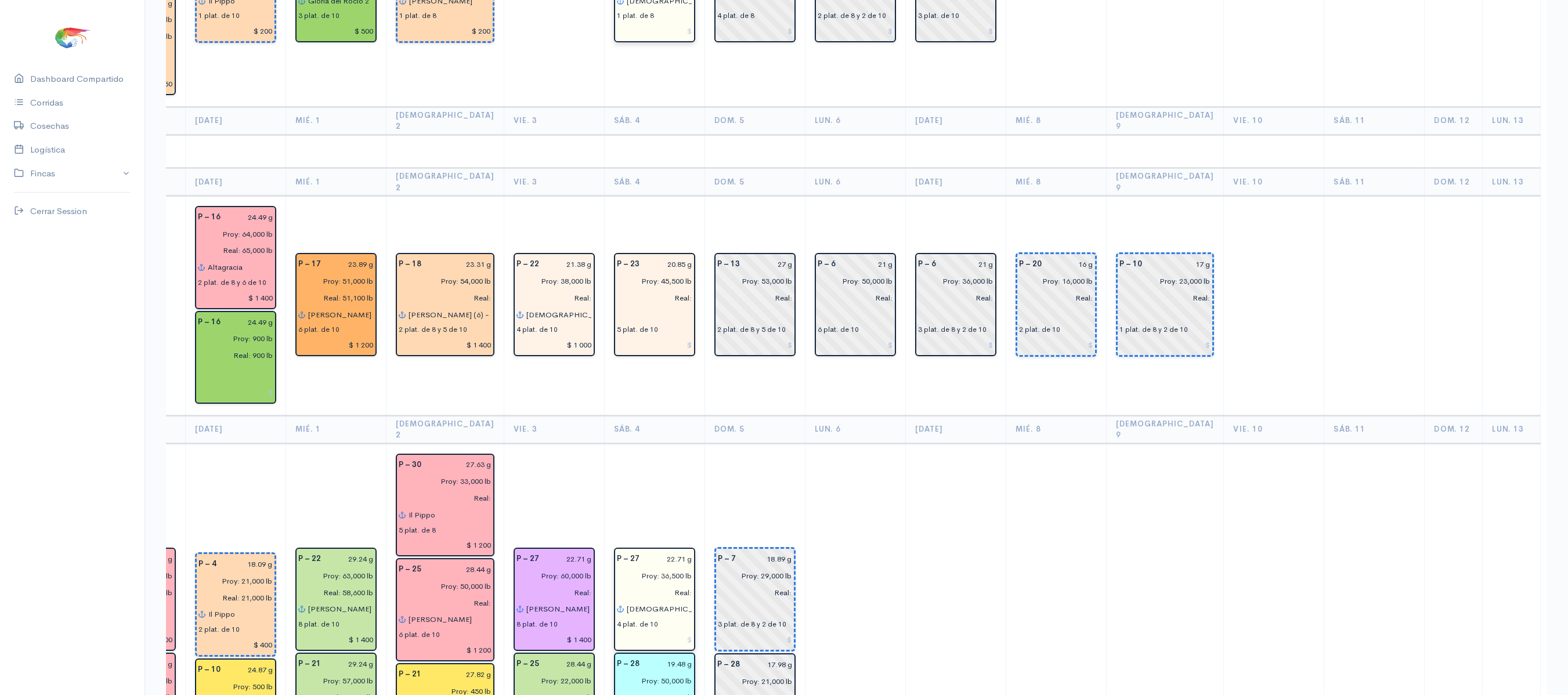
scroll to position [1908, 0]
type input "[DEMOGRAPHIC_DATA] del gran poder"
drag, startPoint x: 736, startPoint y: 281, endPoint x: 640, endPoint y: 312, distance: 100.9
click at [640, 417] on th "Sáb. 4" at bounding box center [654, 431] width 100 height 28
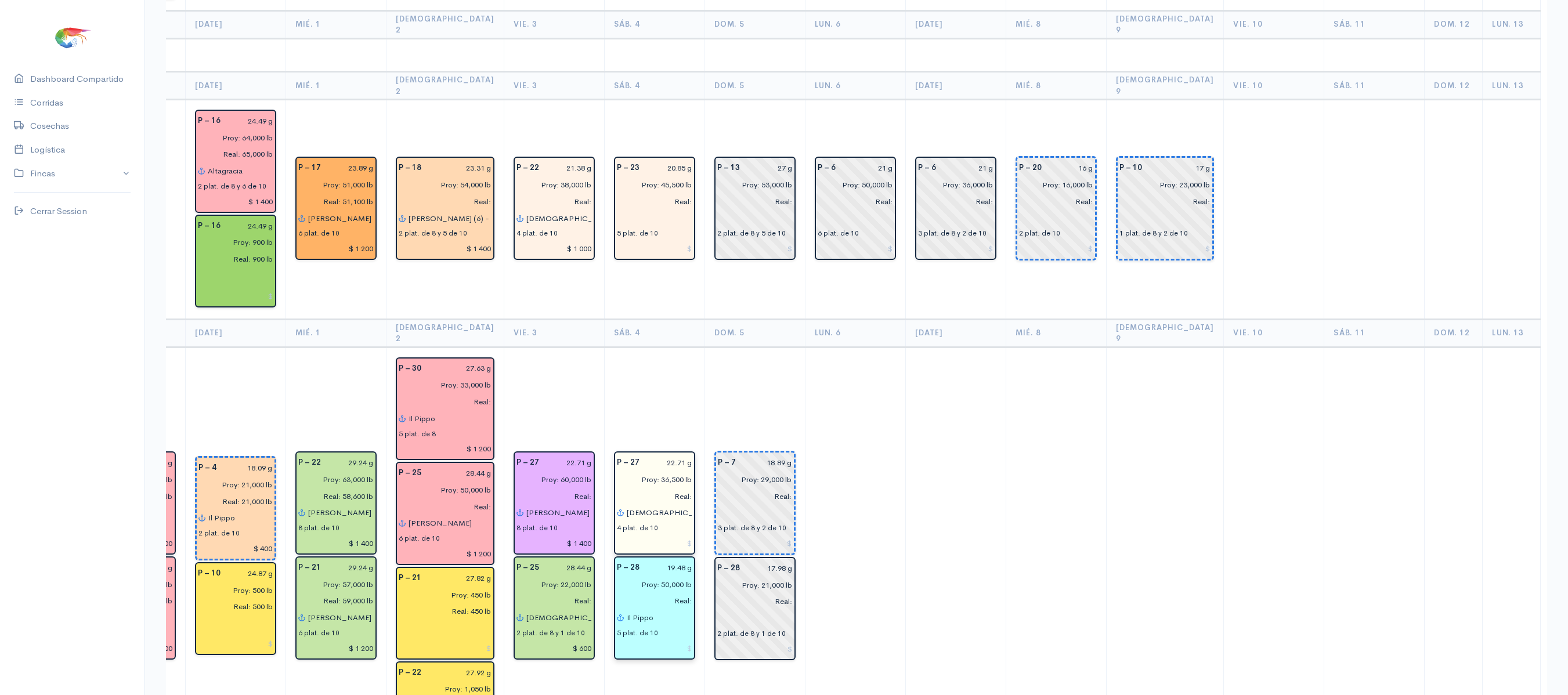
scroll to position [1972, 0]
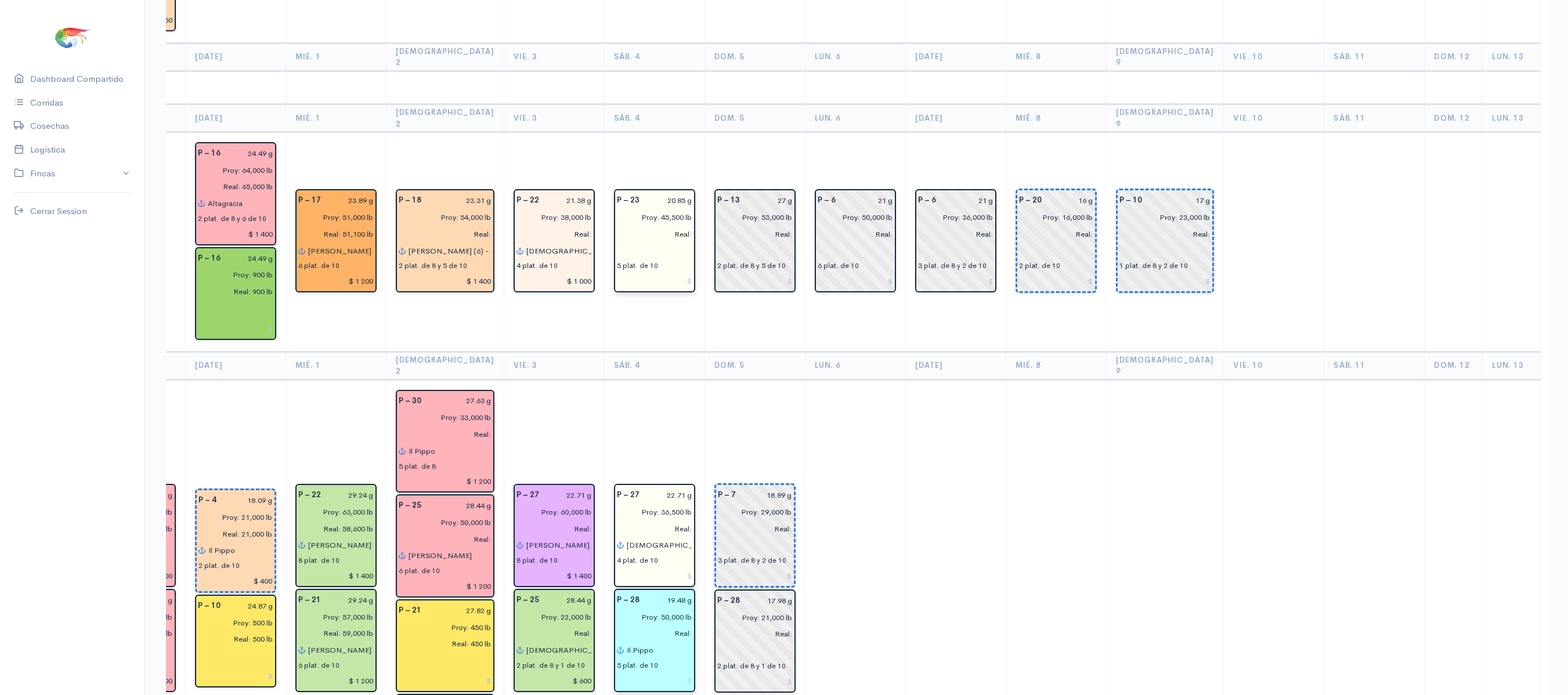
click at [627, 243] on input "text" at bounding box center [654, 251] width 75 height 17
click at [677, 288] on ngb-highlight "Je hova es mi guerrero" at bounding box center [684, 294] width 86 height 11
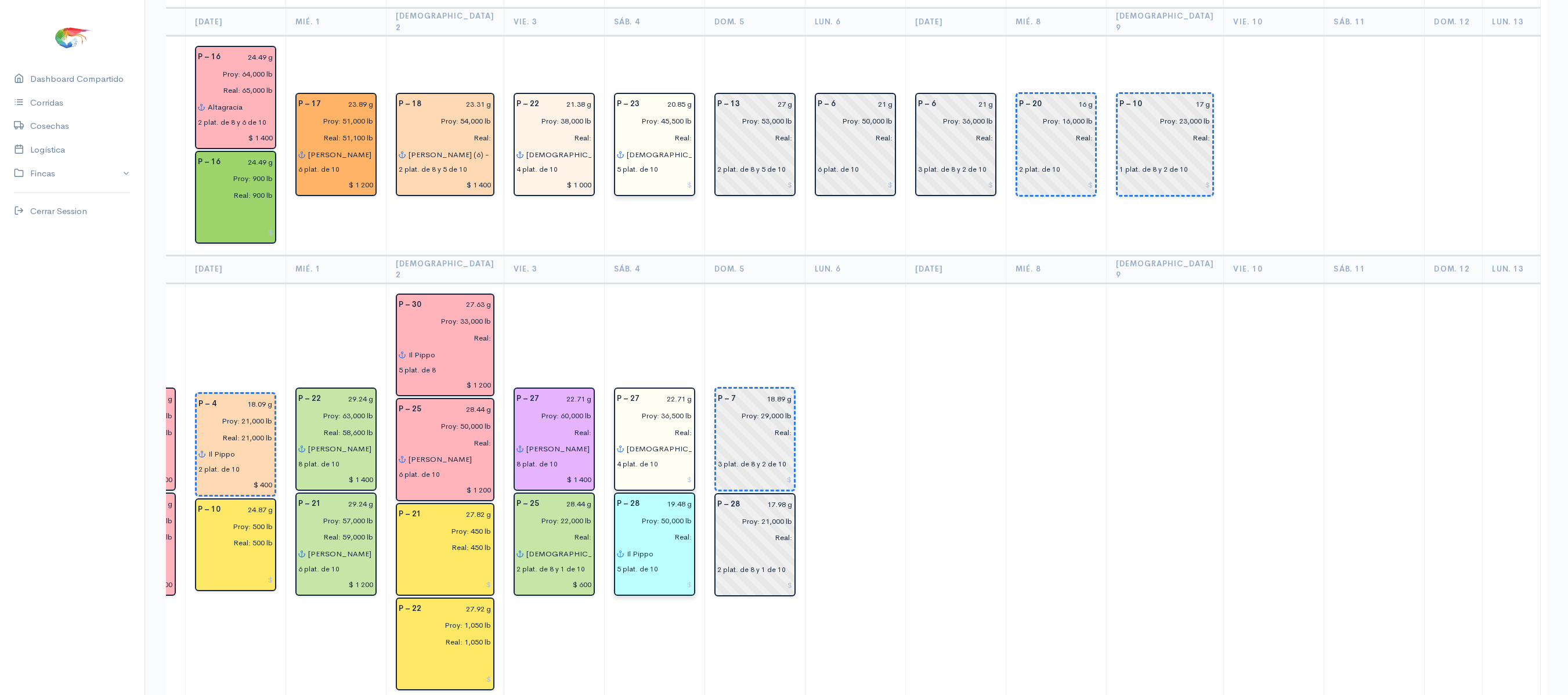
scroll to position [2101, 0]
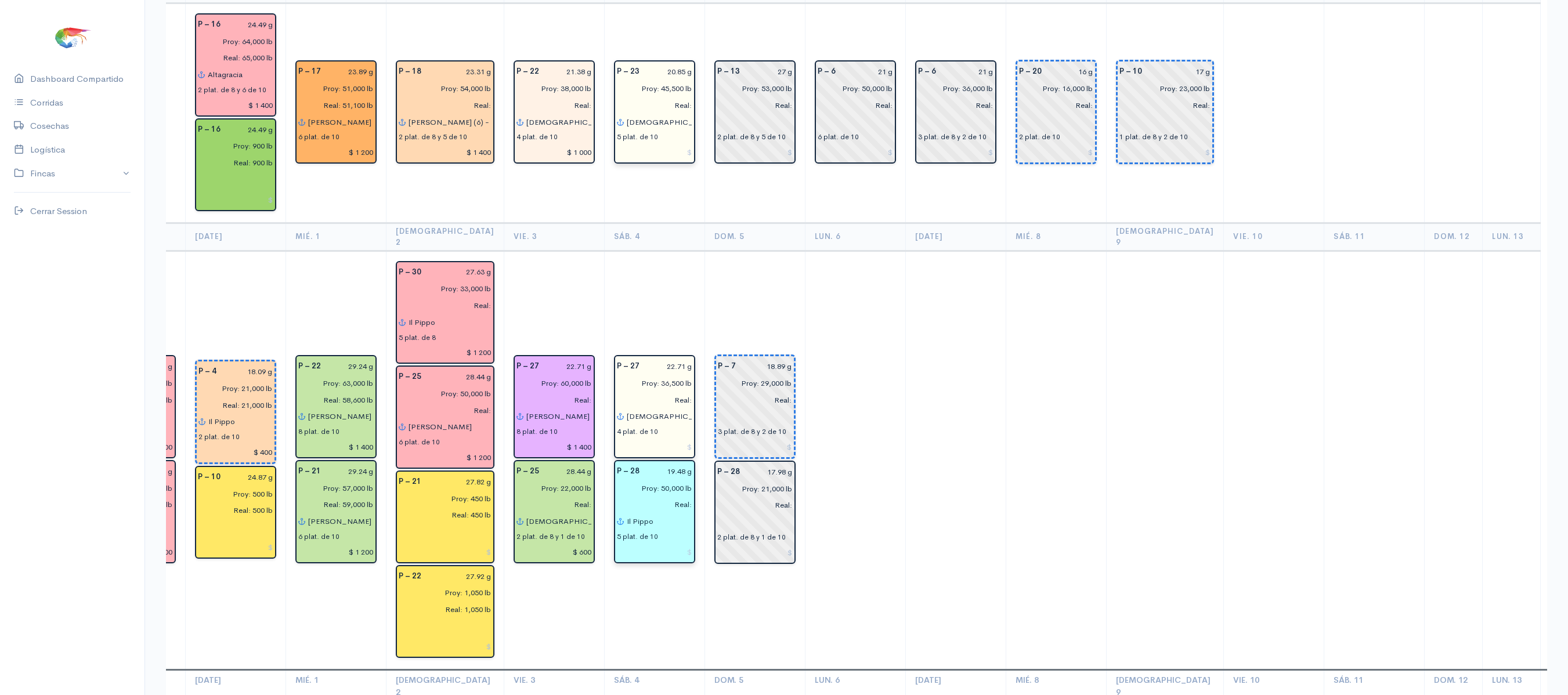
type input "[DEMOGRAPHIC_DATA] es mi [PERSON_NAME]"
click at [644, 513] on input "Il Pippo" at bounding box center [659, 522] width 66 height 17
click at [643, 535] on button "Re nata" at bounding box center [719, 545] width 186 height 20
click at [824, 408] on td at bounding box center [855, 460] width 100 height 419
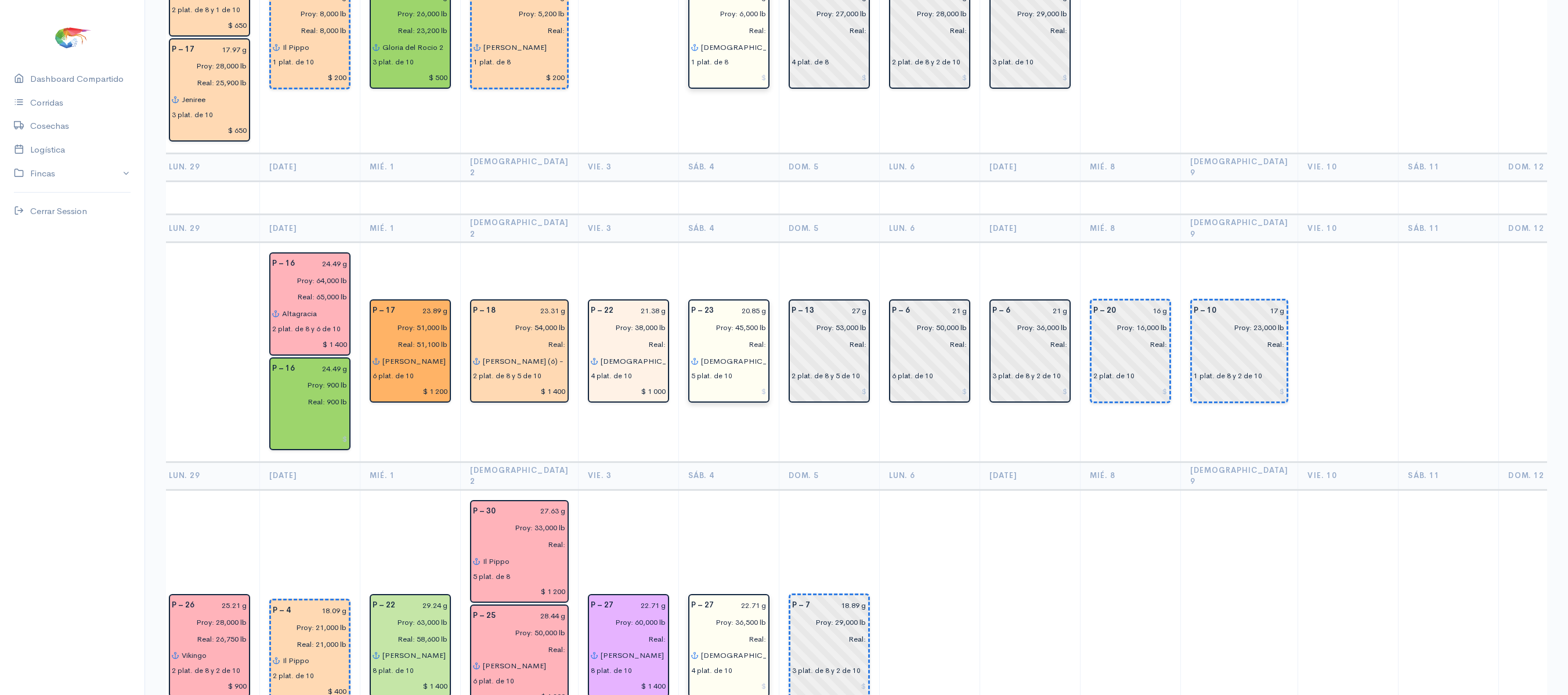
scroll to position [0, 0]
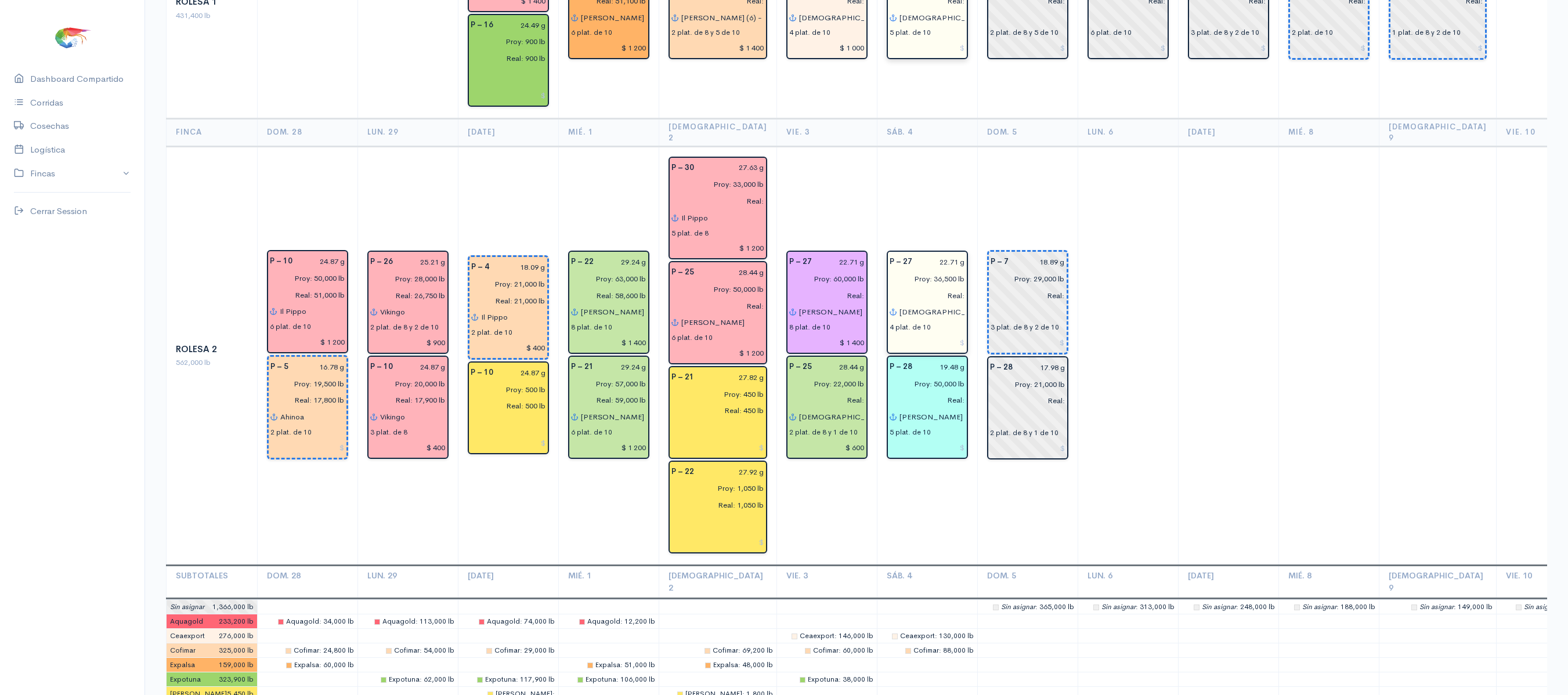
scroll to position [2207, 0]
click at [1079, 407] on td at bounding box center [1127, 354] width 100 height 419
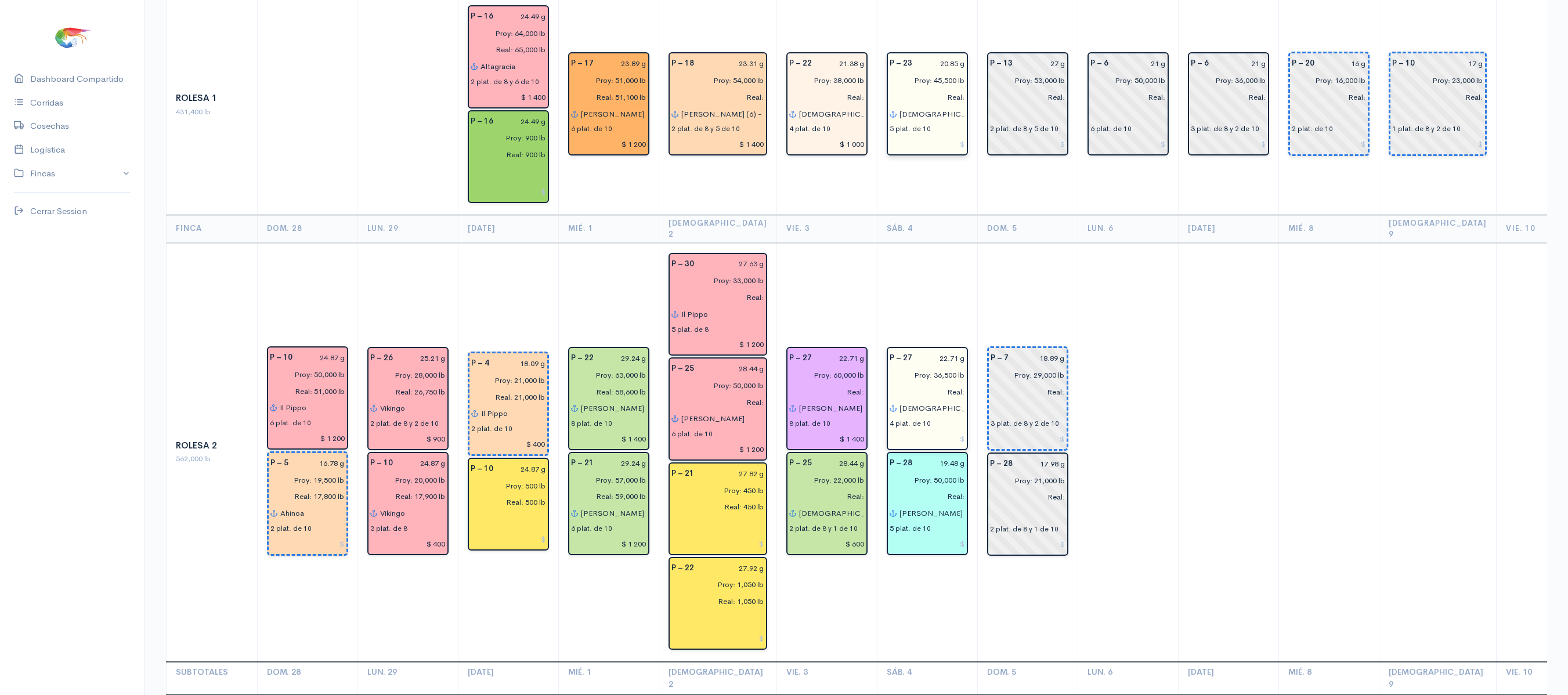
scroll to position [2216, 0]
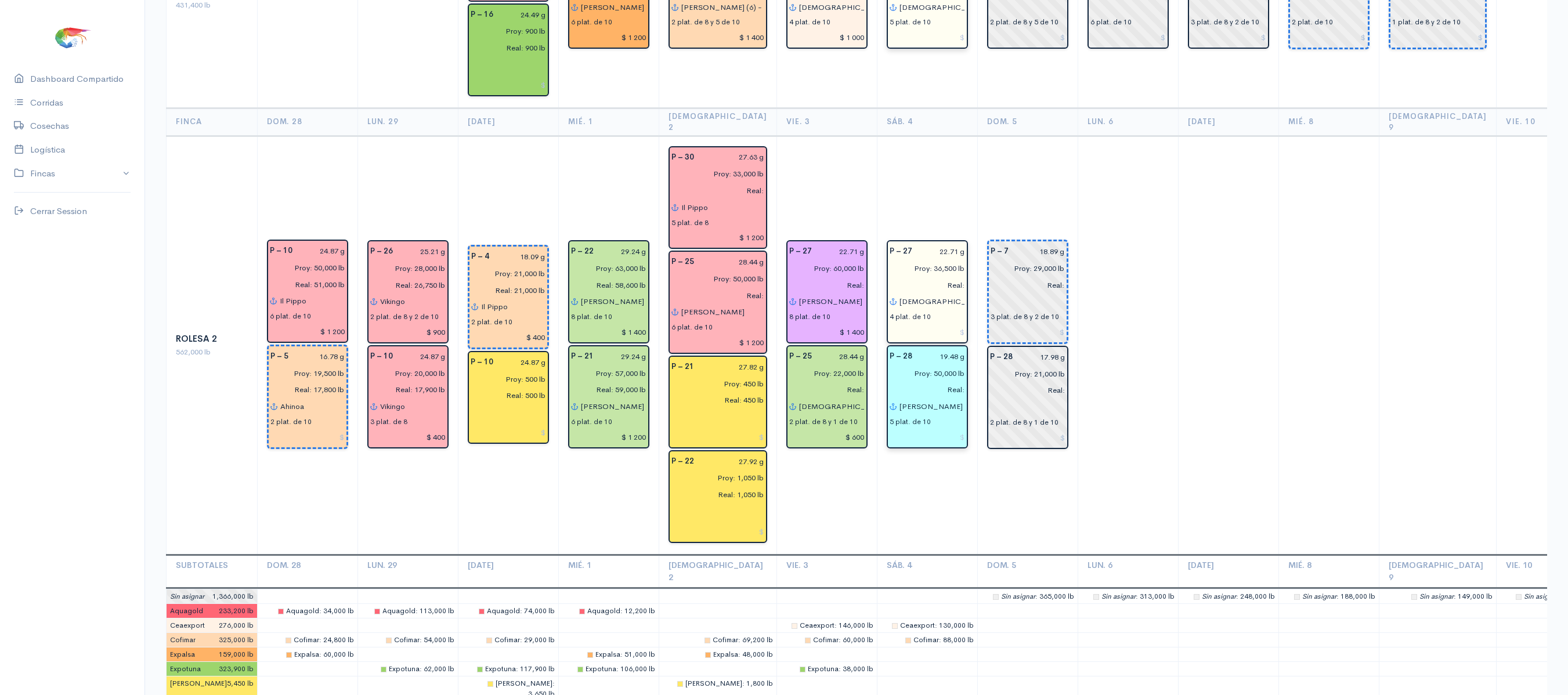
click at [922, 398] on input "[PERSON_NAME]" at bounding box center [932, 407] width 66 height 17
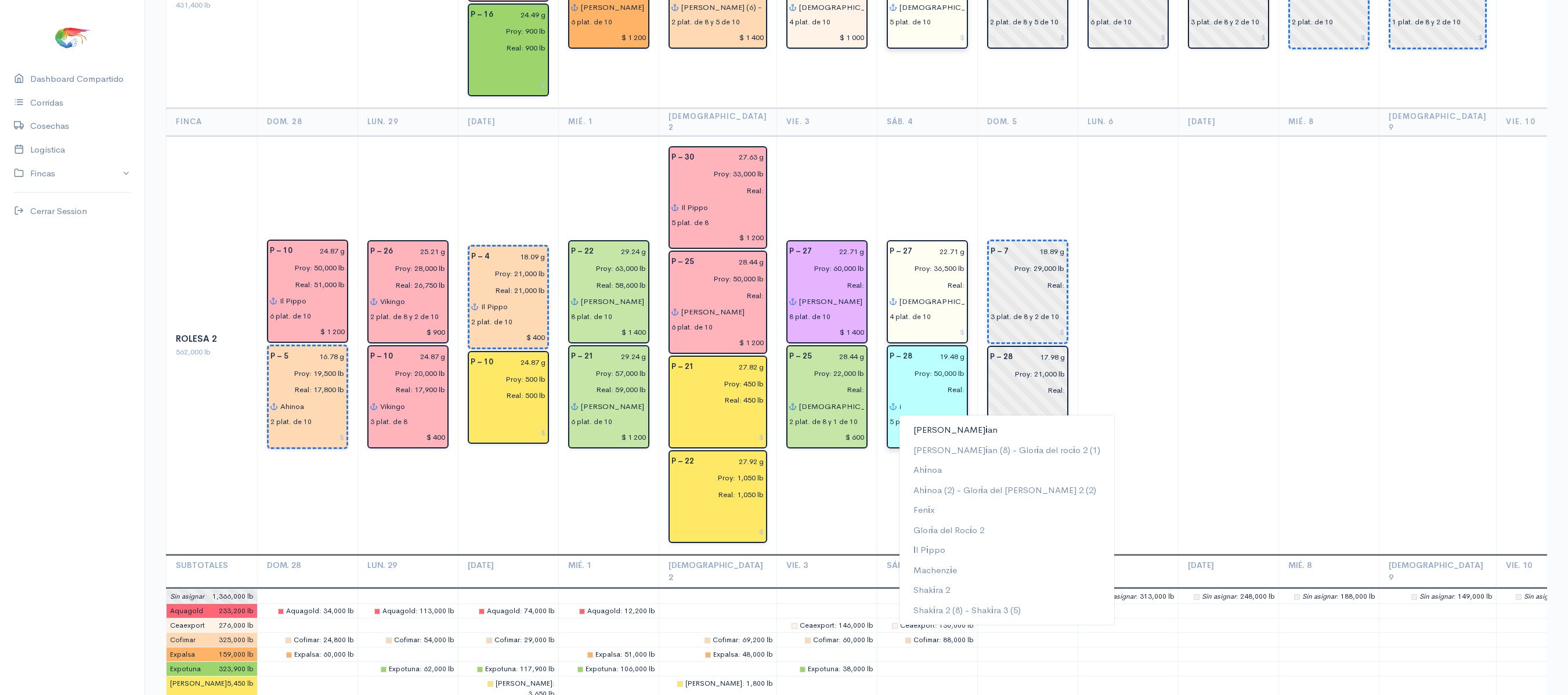
type input "i"
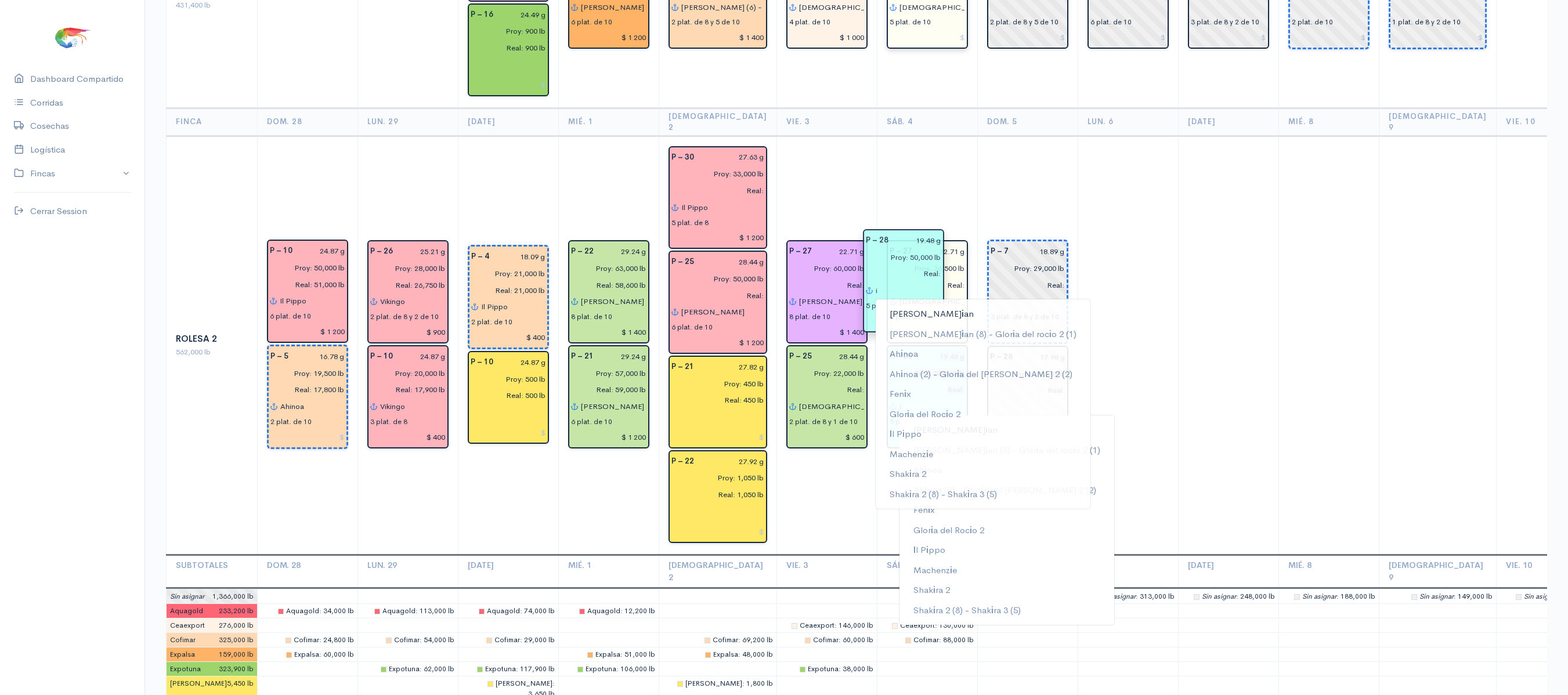
drag, startPoint x: 922, startPoint y: 284, endPoint x: 917, endPoint y: 292, distance: 9.4
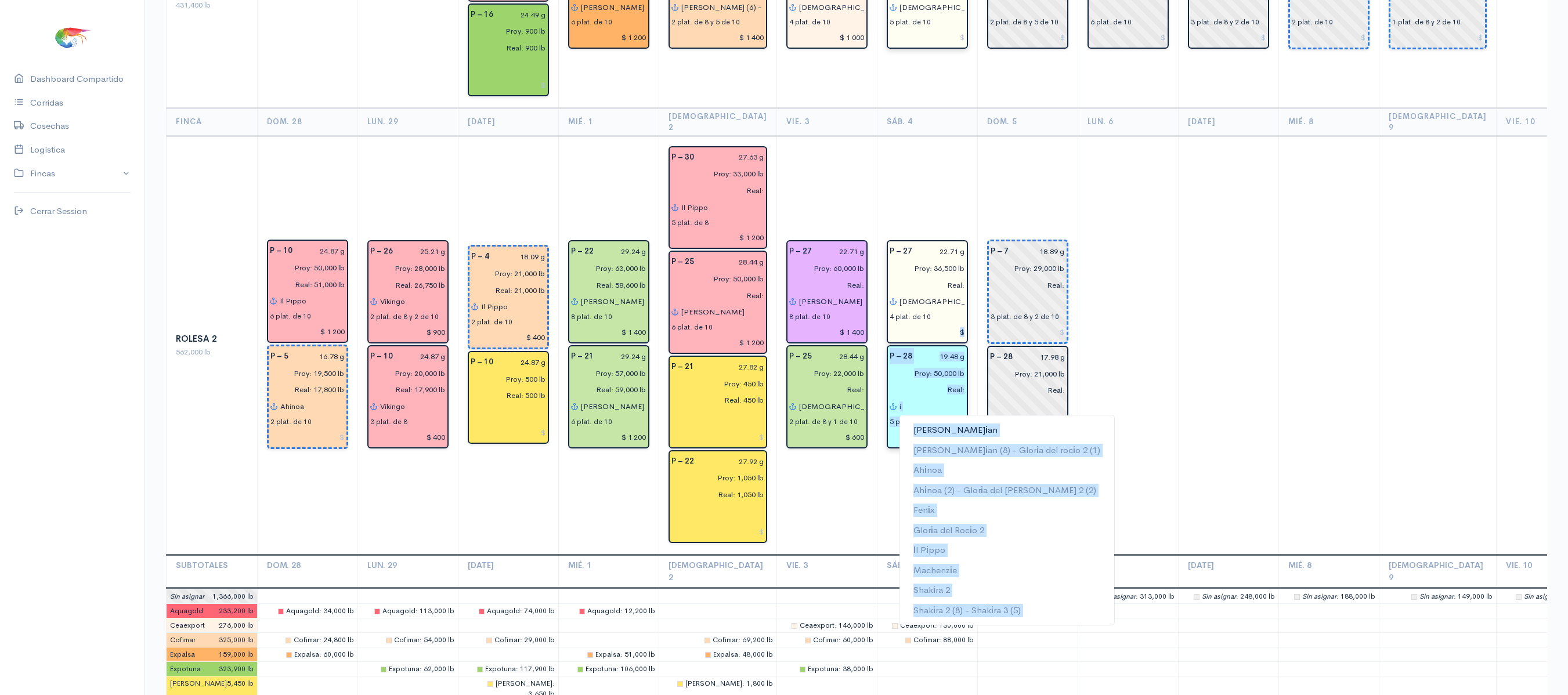
click at [900, 382] on input "Real:" at bounding box center [923, 390] width 82 height 17
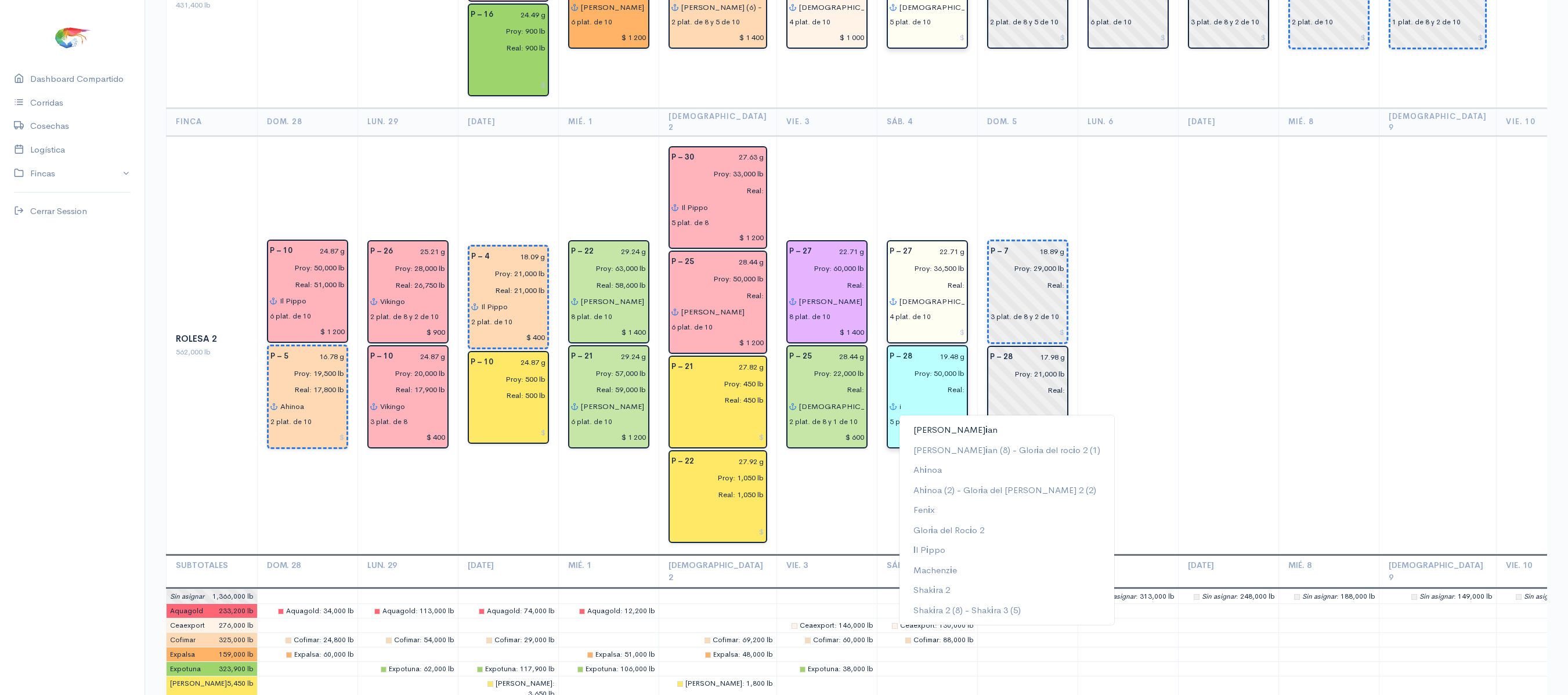
click at [899, 398] on input "i" at bounding box center [932, 407] width 66 height 17
click at [926, 544] on span "i" at bounding box center [928, 550] width 2 height 11
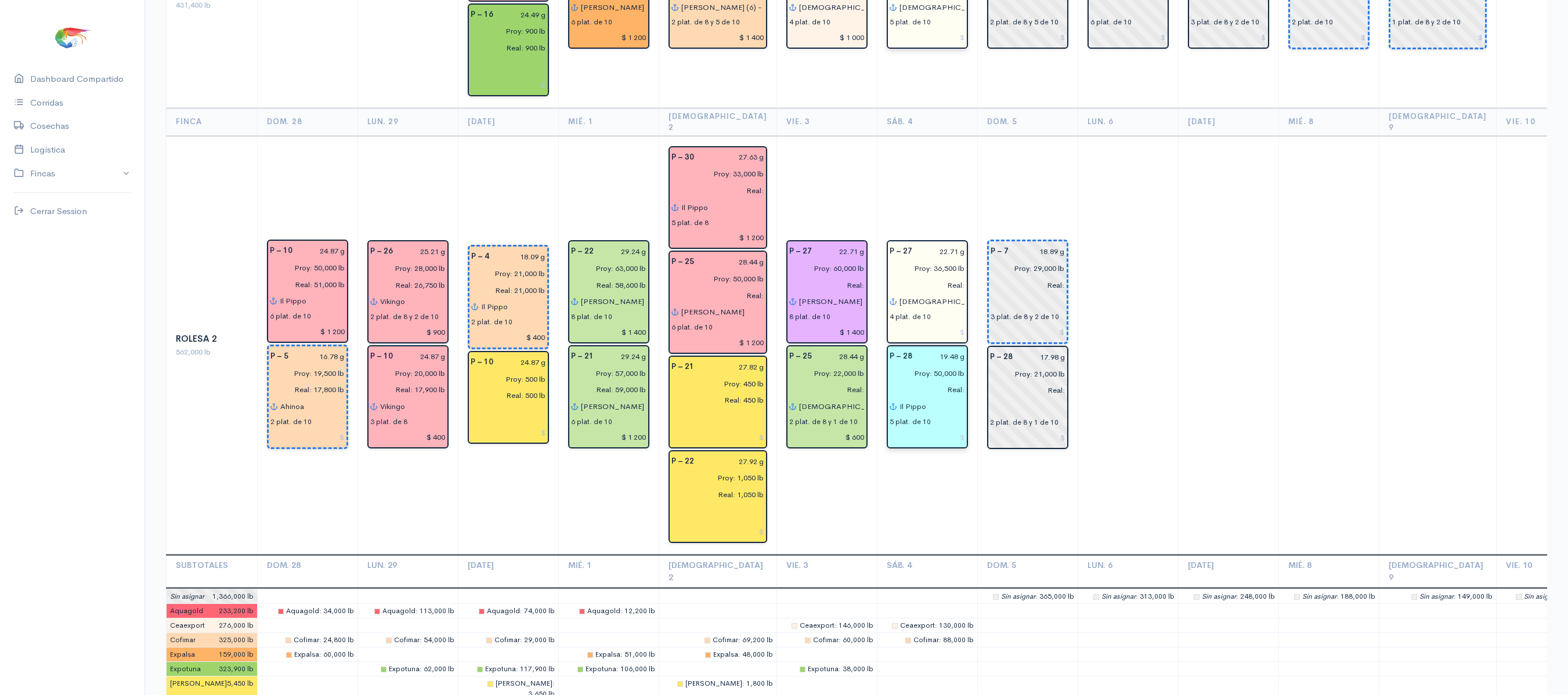
click at [1012, 554] on td "Dom. 5" at bounding box center [1027, 571] width 100 height 33
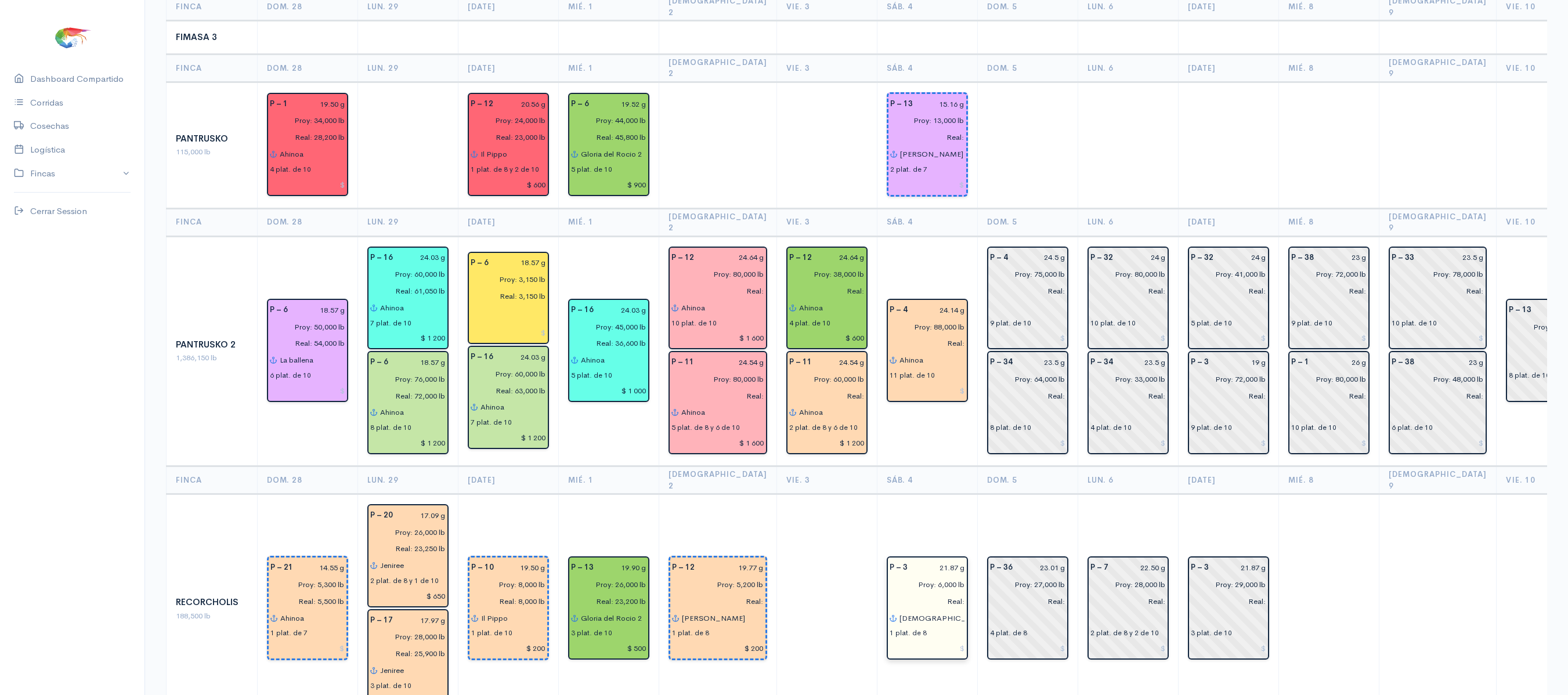
scroll to position [1293, 0]
click at [822, 493] on td at bounding box center [827, 608] width 100 height 230
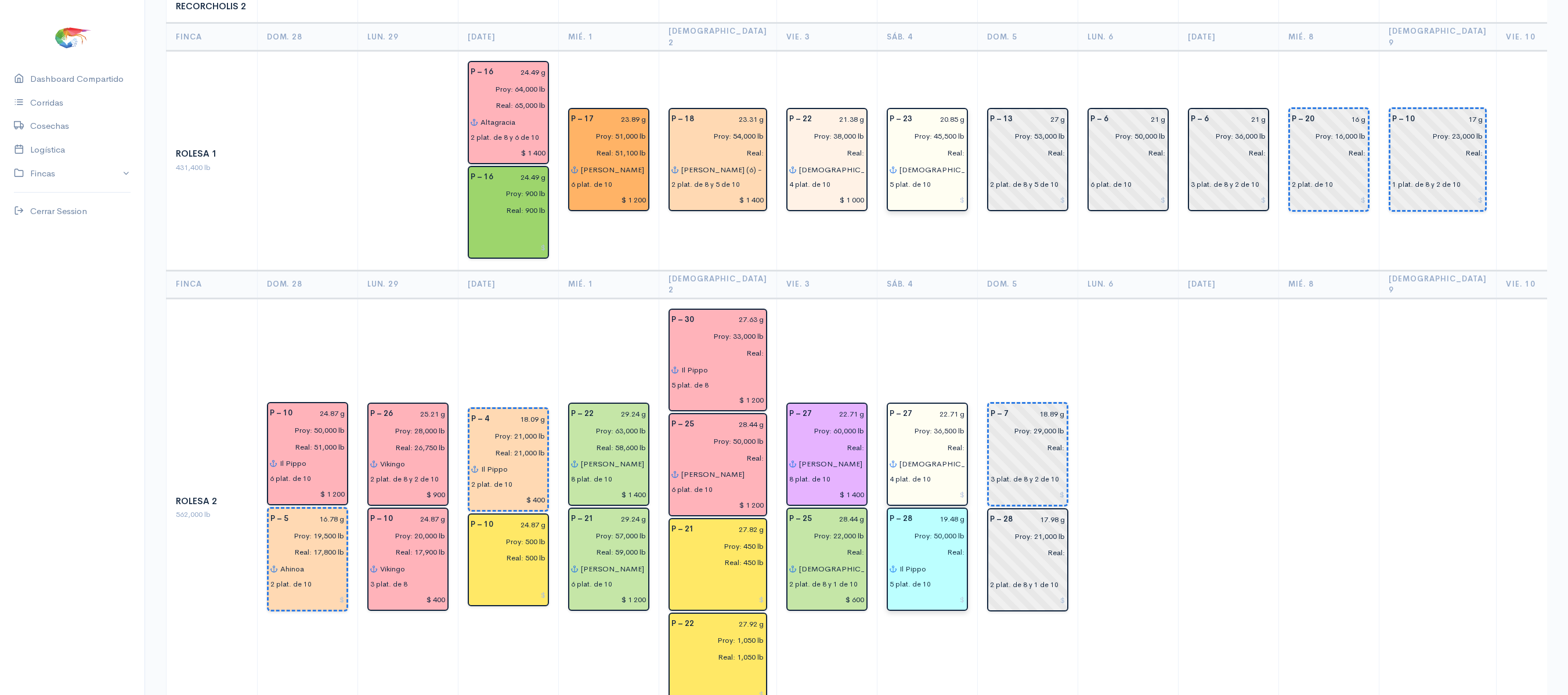
scroll to position [2055, 0]
click at [950, 297] on td "P – 27 22.71 g Proy: 36,500 lb Real: [DEMOGRAPHIC_DATA] del gran poder 4 plat. …" at bounding box center [927, 506] width 100 height 419
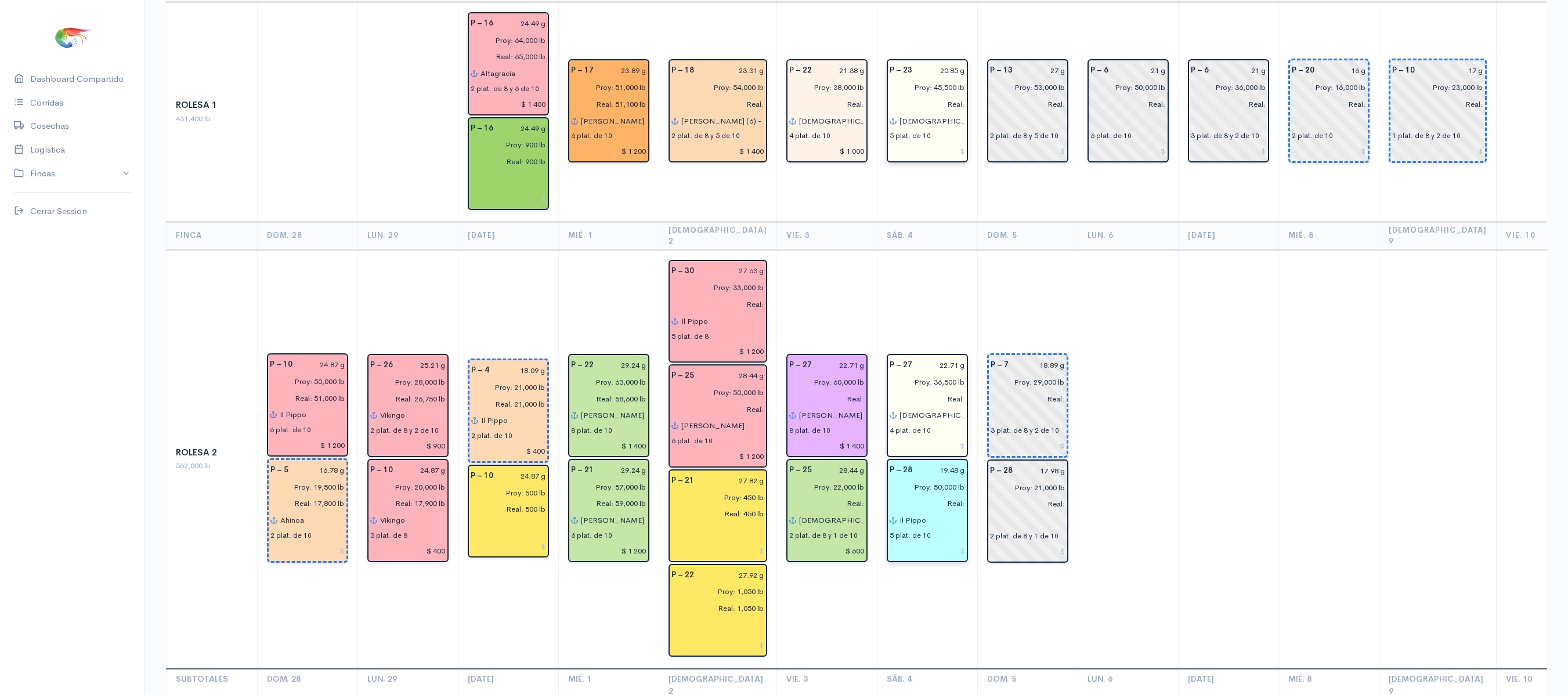
scroll to position [2216, 0]
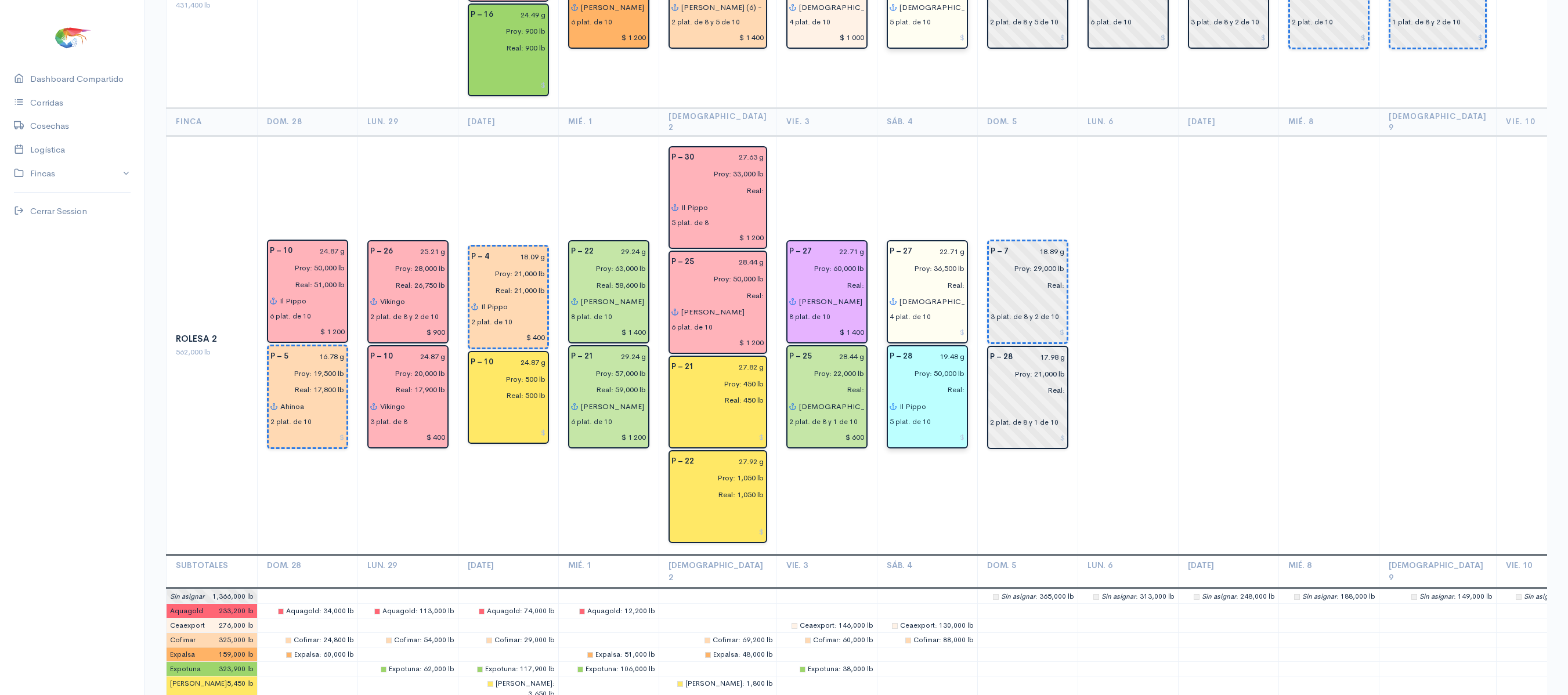
click at [917, 398] on input "Il Pippo" at bounding box center [932, 407] width 66 height 17
click at [914, 424] on span "Re" at bounding box center [919, 430] width 10 height 11
type input "[PERSON_NAME]"
click at [985, 339] on td "P – 7 18.89 g Proy: 29,000 lb Real: 3 plat. de 8 y 2 de 10 P – 28 17.98 g Proy:…" at bounding box center [1027, 345] width 100 height 419
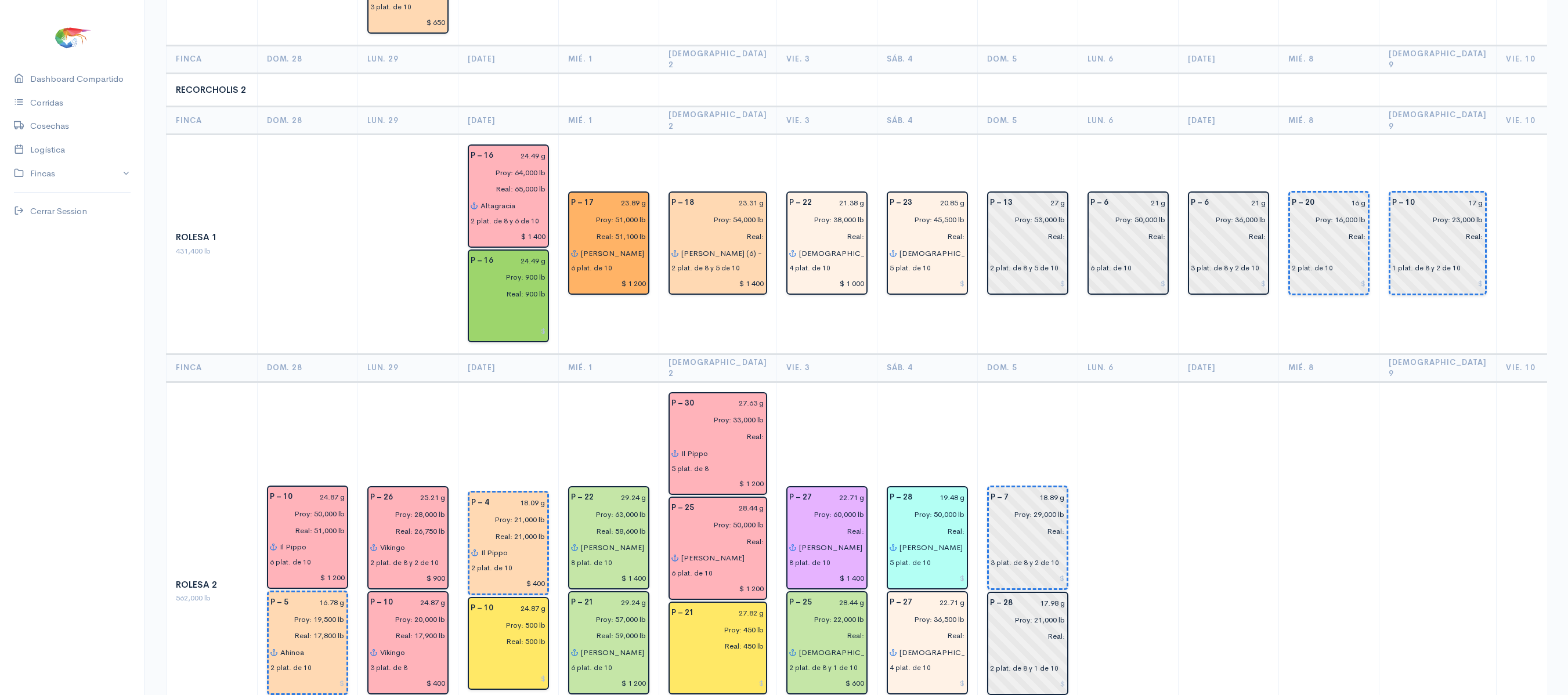
scroll to position [1972, 0]
click at [924, 210] on input "Proy: 45,500 lb" at bounding box center [923, 218] width 82 height 17
type input "Proy: 45,000 lb"
click at [925, 610] on input "Proy: 36,500 lb" at bounding box center [923, 618] width 82 height 17
type input "Proy: 36,000 lb"
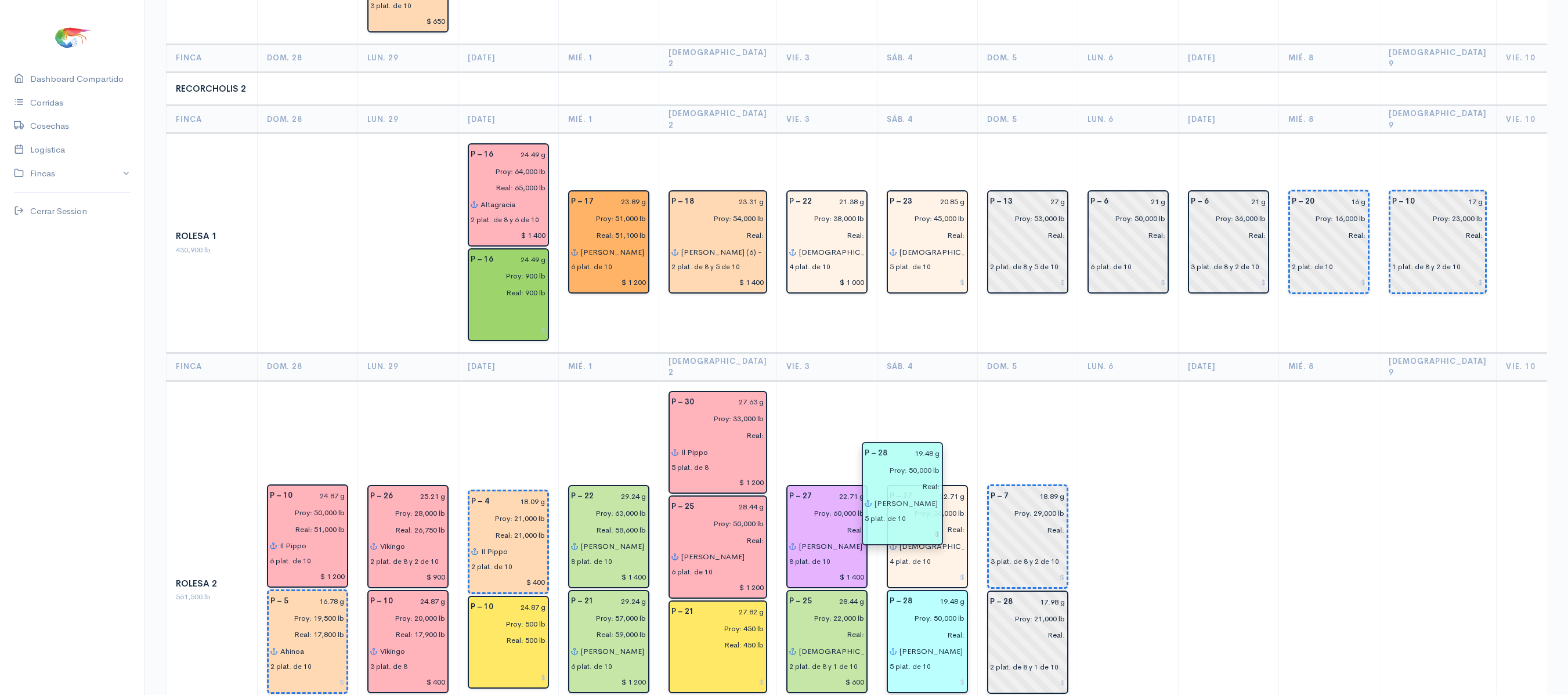
drag, startPoint x: 911, startPoint y: 434, endPoint x: 906, endPoint y: 514, distance: 80.2
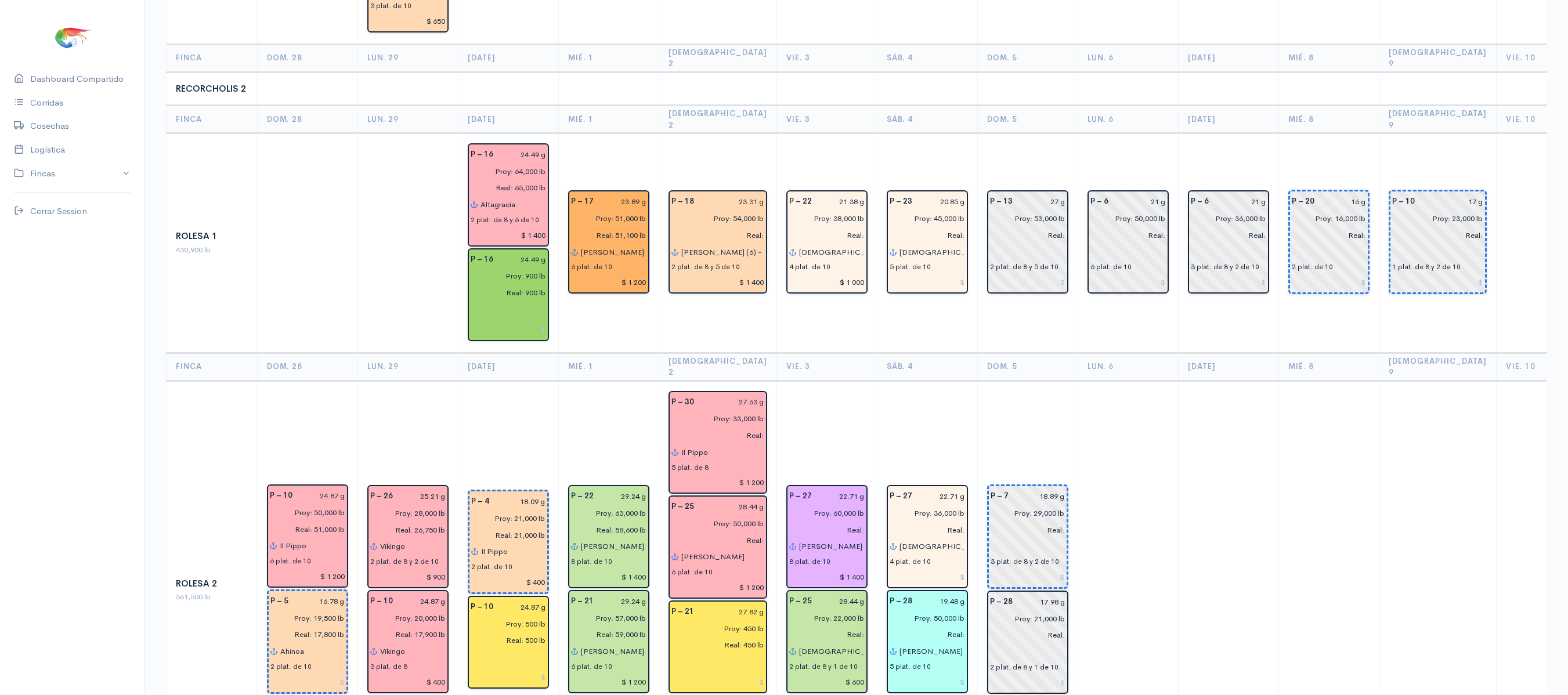
click at [929, 380] on td "P – 27 22.71 g Proy: 36,000 lb Real: [DEMOGRAPHIC_DATA] del gran poder 4 plat. …" at bounding box center [927, 590] width 100 height 419
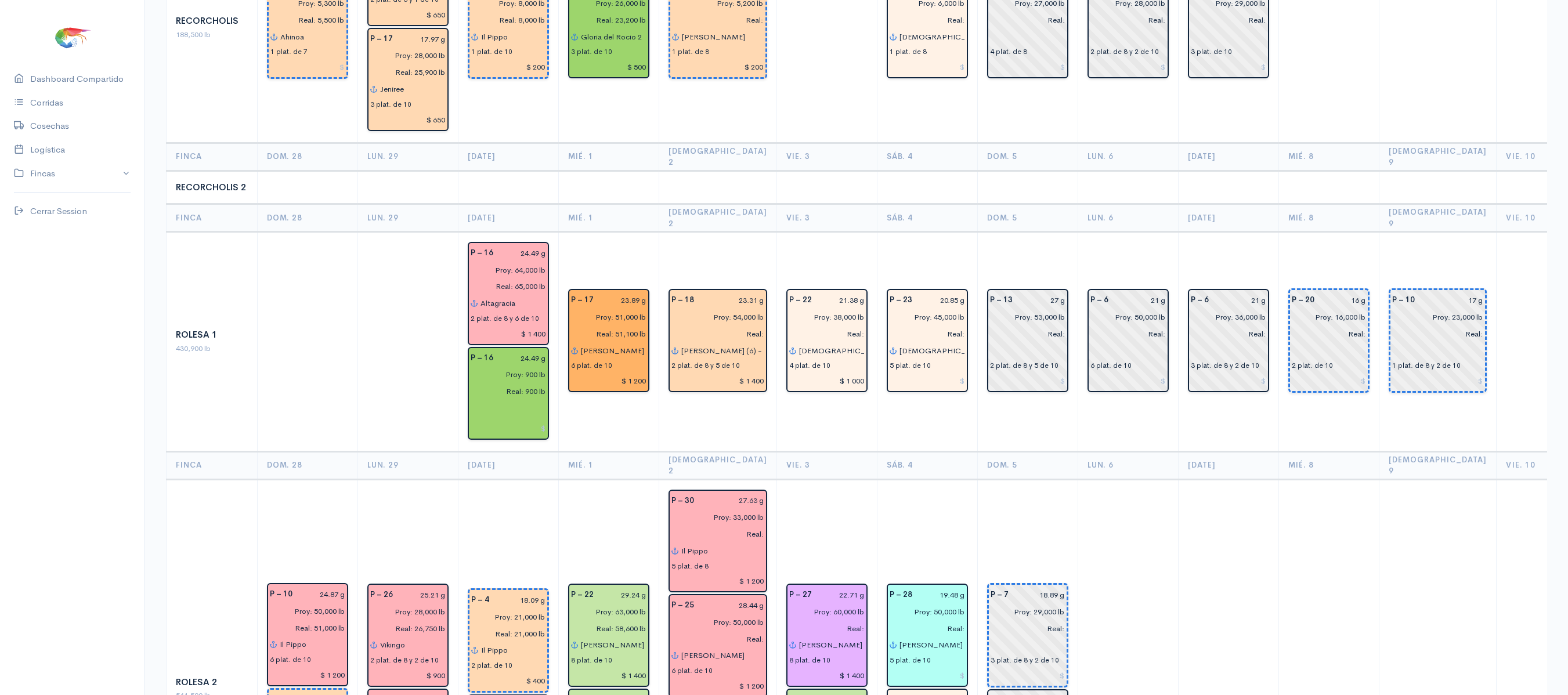
scroll to position [1907, 0]
